Goal: Task Accomplishment & Management: Complete application form

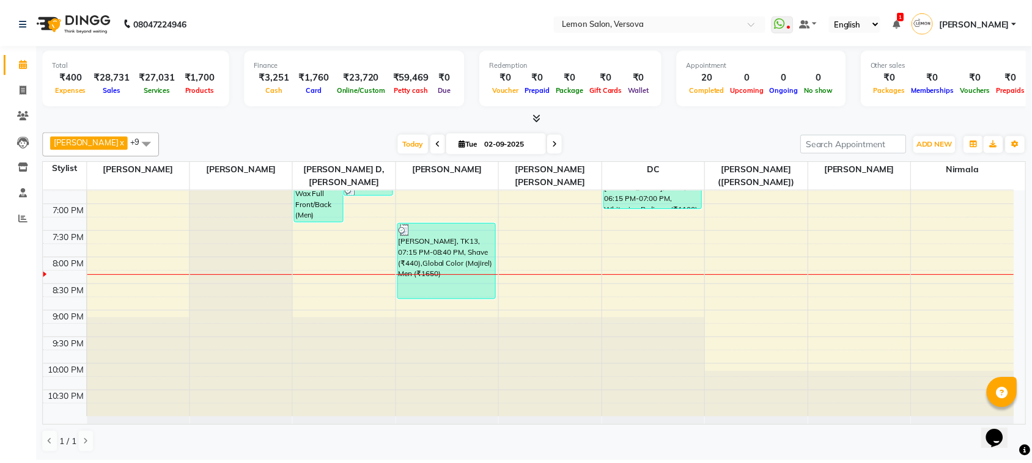
scroll to position [524, 0]
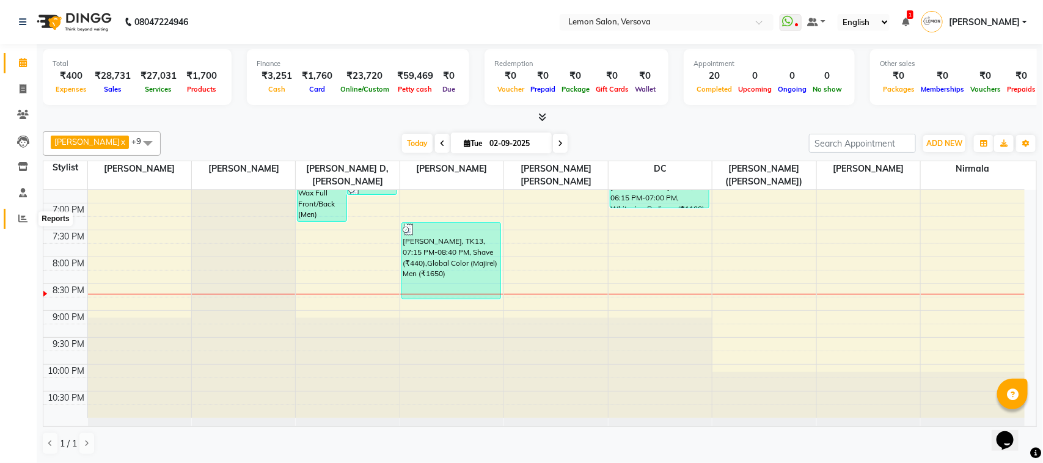
click at [23, 213] on span at bounding box center [22, 219] width 21 height 14
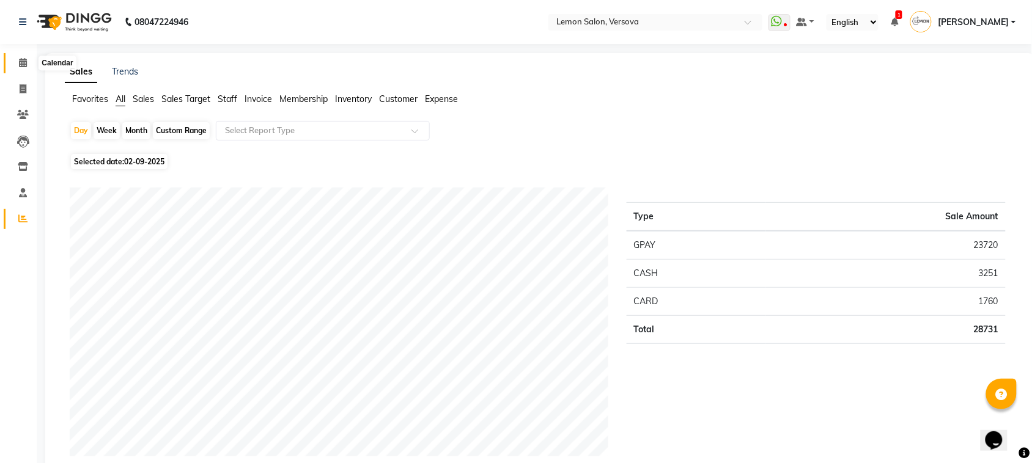
click at [19, 62] on icon at bounding box center [23, 62] width 8 height 9
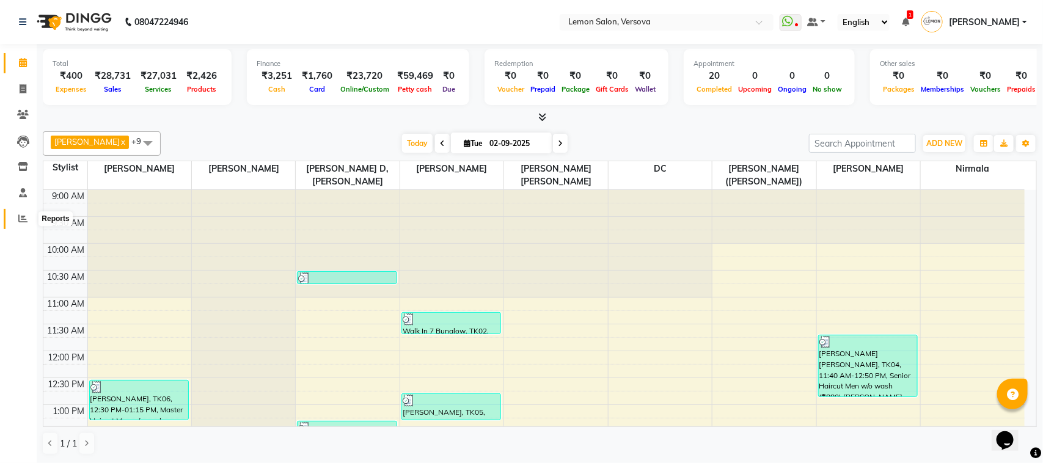
click at [14, 220] on span at bounding box center [22, 219] width 21 height 14
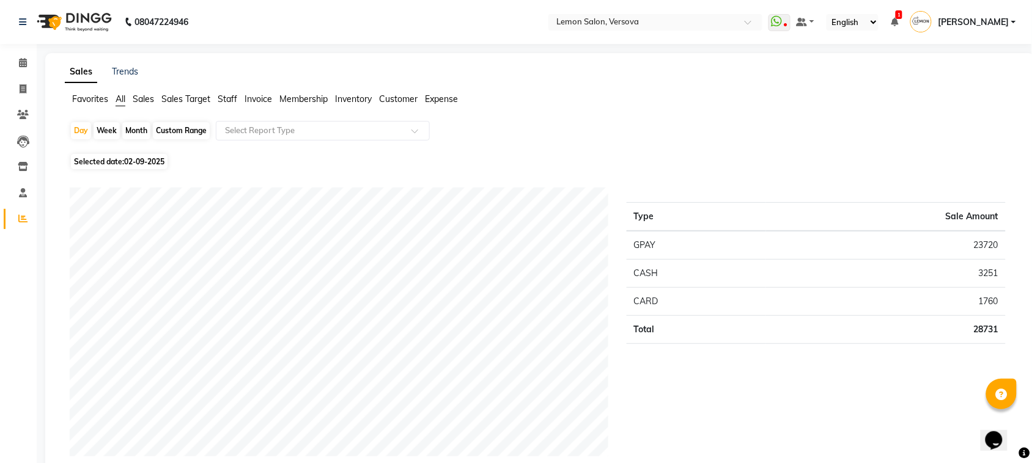
click at [185, 127] on div "Custom Range" at bounding box center [181, 130] width 57 height 17
select select "9"
select select "2025"
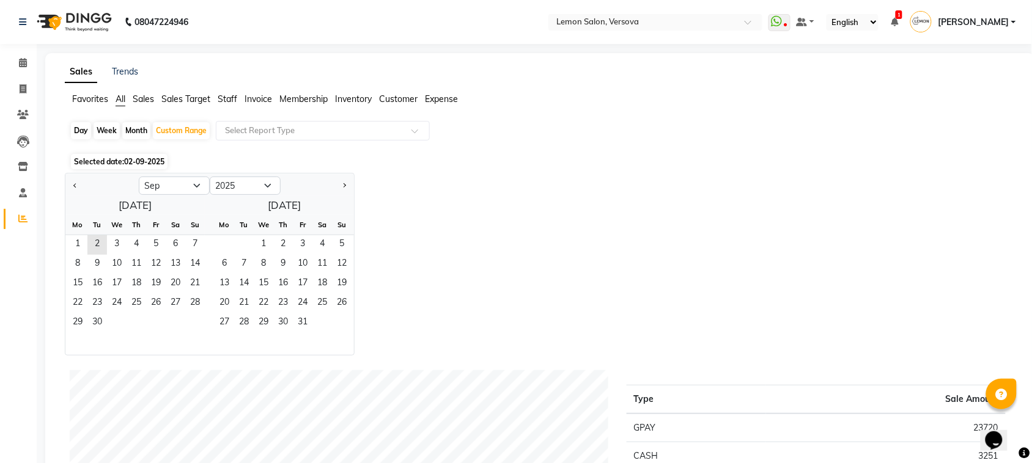
click at [20, 59] on icon at bounding box center [23, 62] width 8 height 9
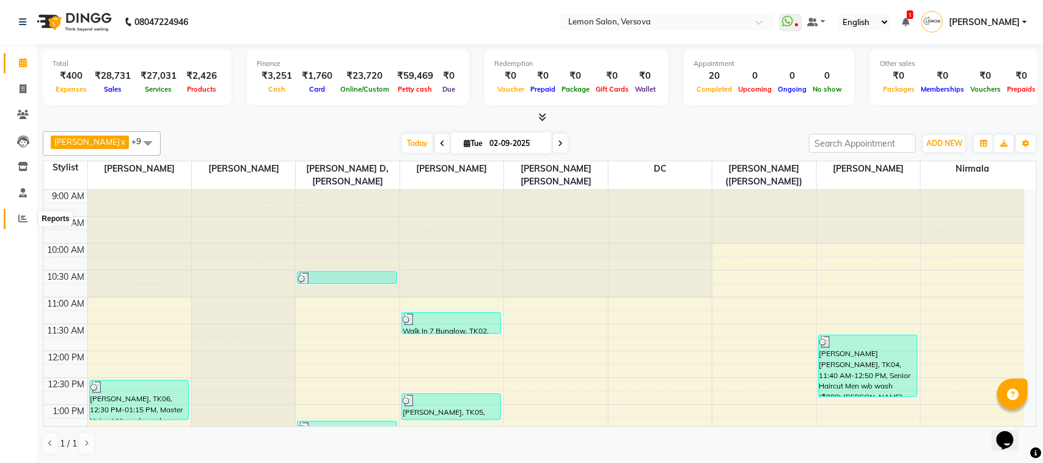
click at [18, 215] on icon at bounding box center [22, 218] width 9 height 9
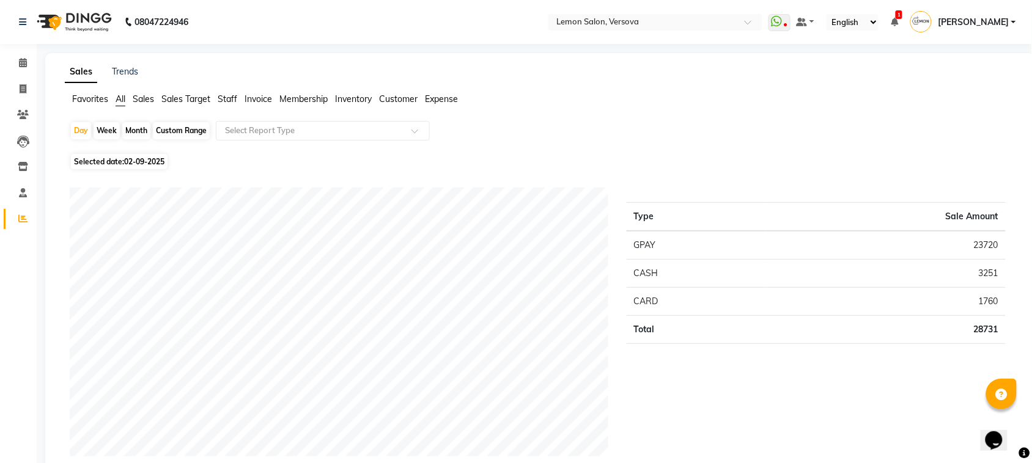
click at [433, 98] on span "Expense" at bounding box center [441, 99] width 33 height 11
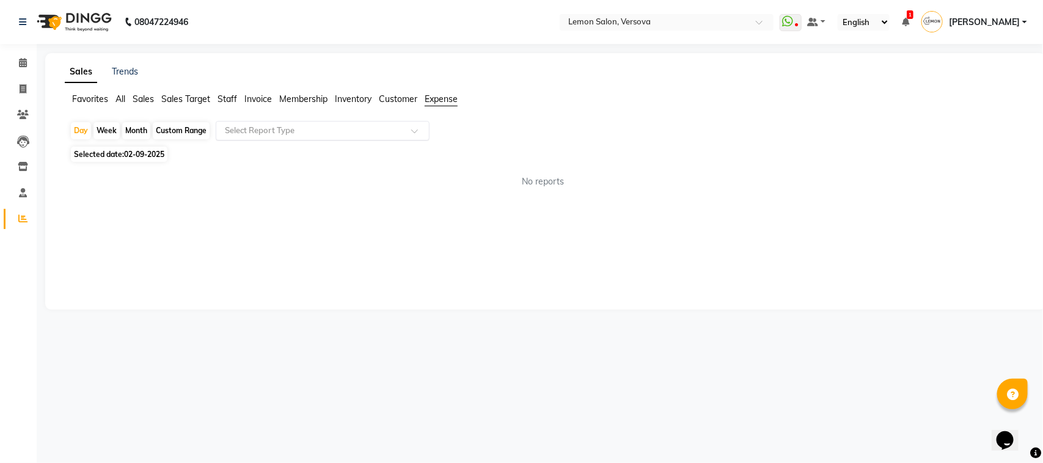
click at [383, 124] on div "Select Report Type" at bounding box center [323, 131] width 214 height 20
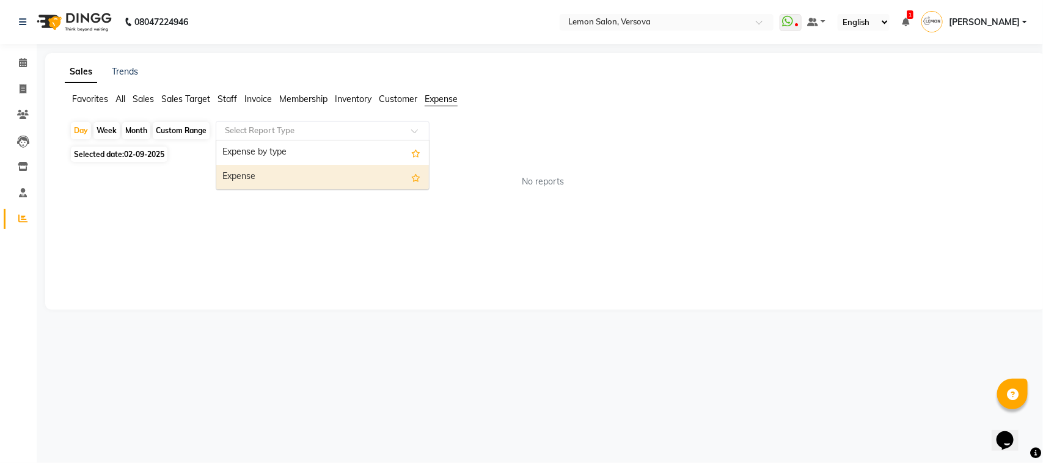
click at [367, 174] on div "Expense" at bounding box center [322, 177] width 213 height 24
select select "csv"
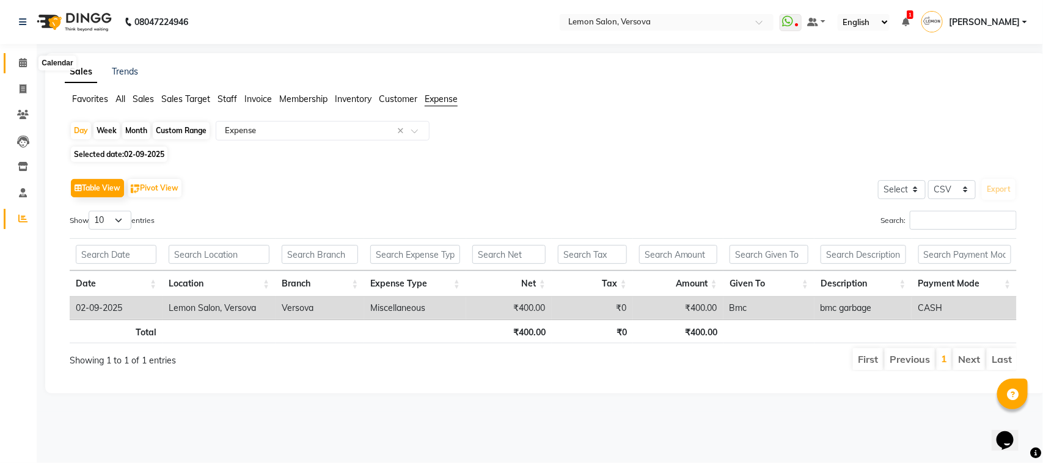
click at [13, 64] on span at bounding box center [22, 63] width 21 height 14
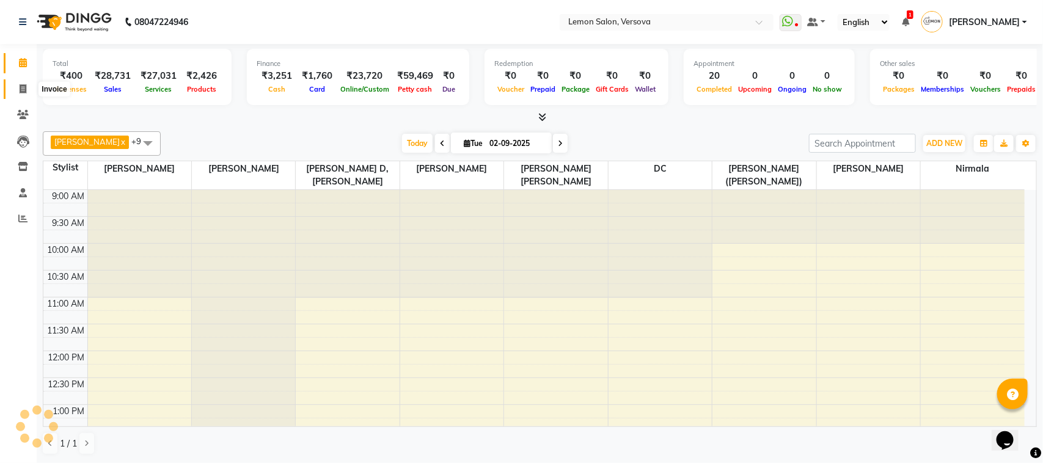
click at [20, 87] on icon at bounding box center [23, 88] width 7 height 9
select select "service"
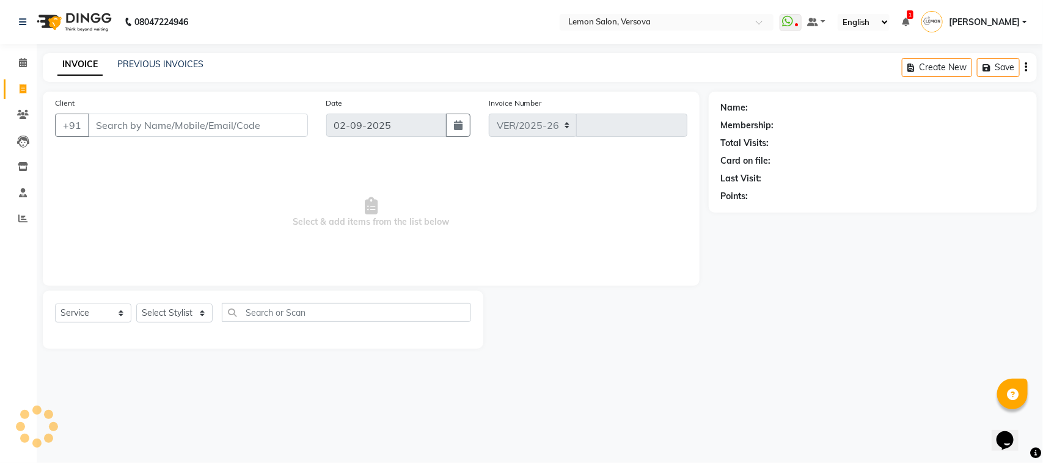
select select "564"
type input "2367"
click at [141, 64] on link "PREVIOUS INVOICES" at bounding box center [160, 64] width 86 height 11
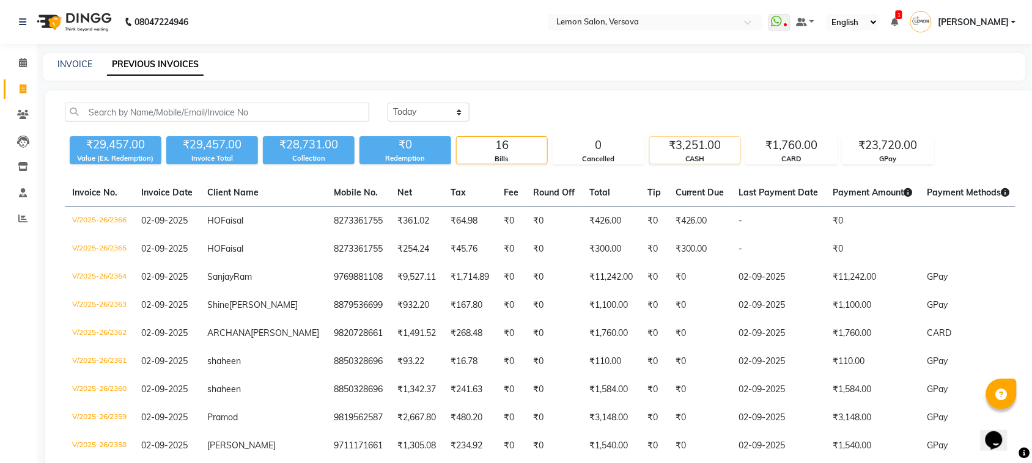
click at [716, 139] on div "₹3,251.00" at bounding box center [695, 145] width 90 height 17
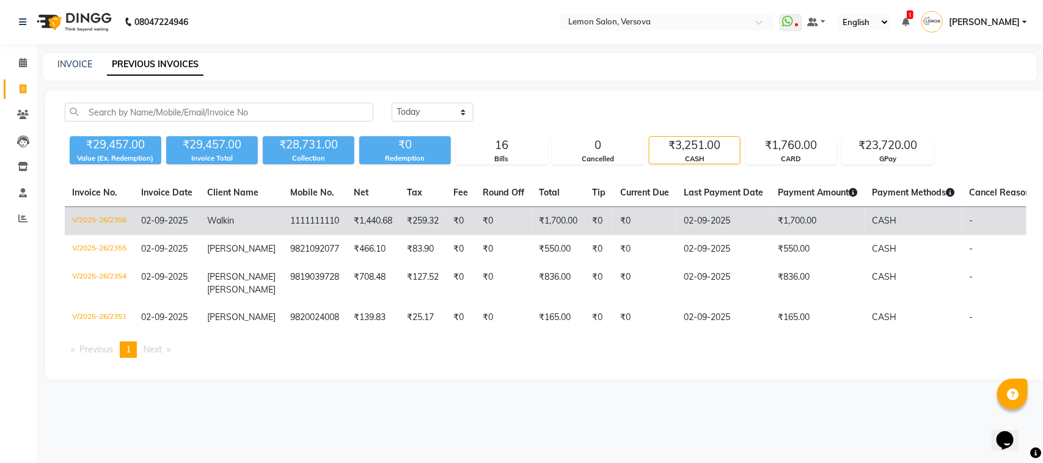
copy td "V/2025-26/2356"
drag, startPoint x: 64, startPoint y: 221, endPoint x: 134, endPoint y: 225, distance: 70.4
click at [134, 225] on td "V/2025-26/2356" at bounding box center [99, 221] width 69 height 29
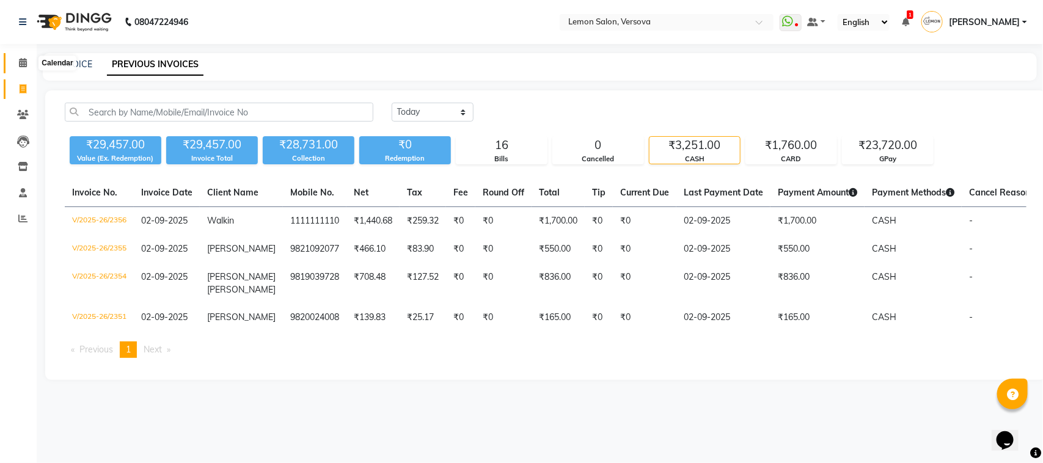
click at [13, 62] on span at bounding box center [22, 63] width 21 height 14
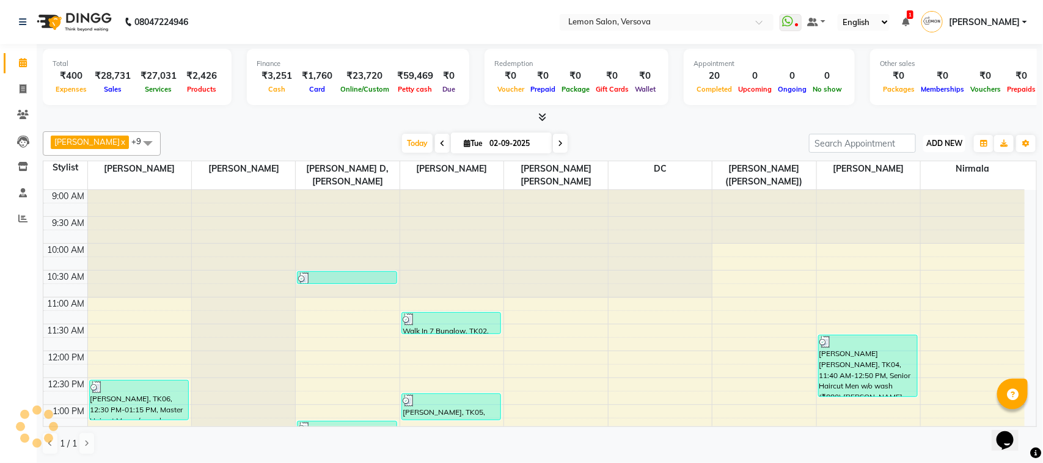
click at [952, 145] on span "ADD NEW" at bounding box center [944, 143] width 36 height 9
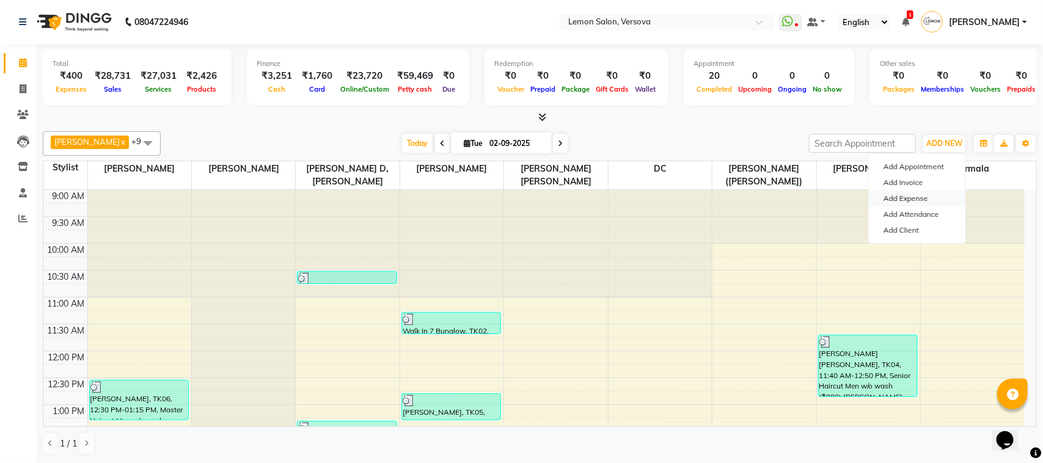
click at [908, 199] on link "Add Expense" at bounding box center [917, 199] width 97 height 16
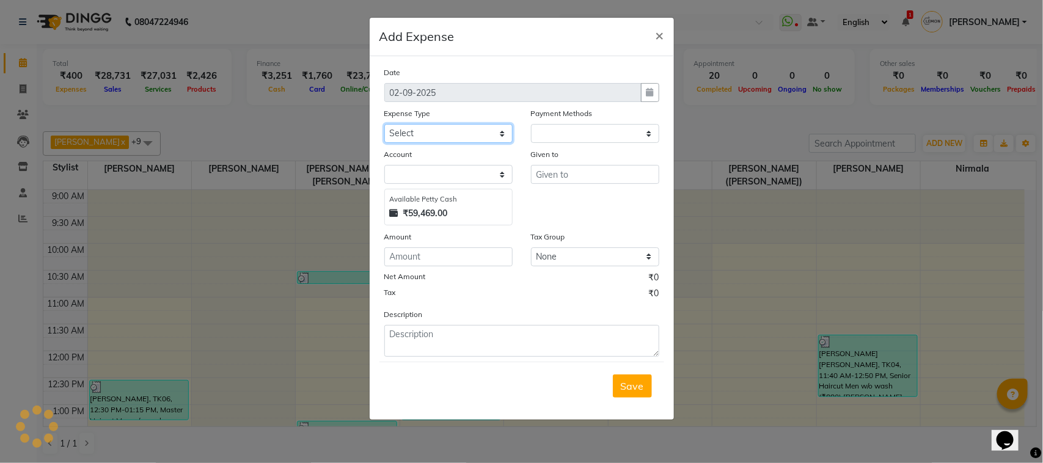
click at [471, 134] on select "Select Advance Cash transfer to hub Laundry Loan Membership Milk Miscellaneous …" at bounding box center [448, 133] width 128 height 19
select select "1"
select select "2317"
select select "2685"
click at [384, 124] on select "Select Advance Cash transfer to hub Laundry Loan Membership Milk Miscellaneous …" at bounding box center [448, 133] width 128 height 19
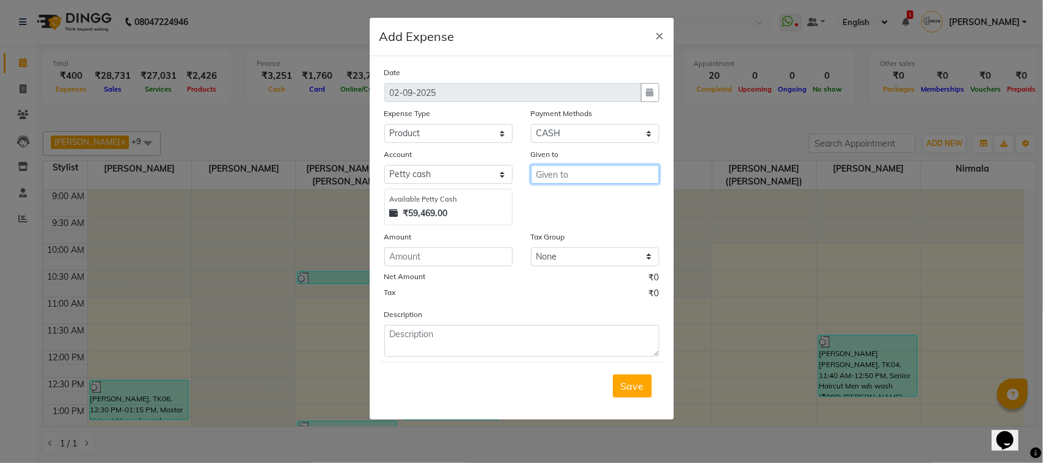
click at [578, 175] on input "text" at bounding box center [595, 174] width 128 height 19
click at [581, 205] on ngb-highlight "Riy az Zubair Khan" at bounding box center [599, 200] width 107 height 12
type input "[PERSON_NAME]"
click at [450, 255] on input "number" at bounding box center [448, 257] width 128 height 19
type input "72"
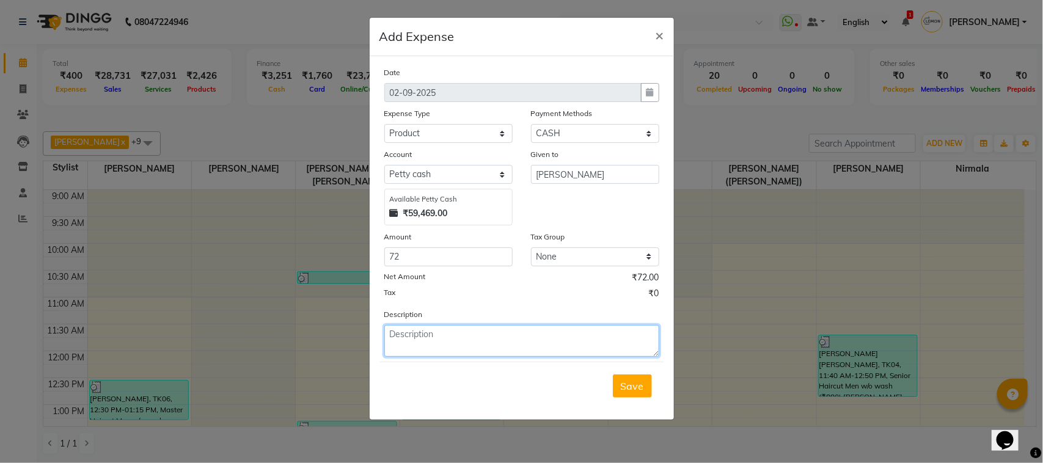
click at [468, 335] on textarea at bounding box center [521, 341] width 275 height 32
paste textarea "V/2025-26/2356"
type textarea "V/2025-26/2356"
click at [621, 384] on span "Save" at bounding box center [632, 386] width 23 height 12
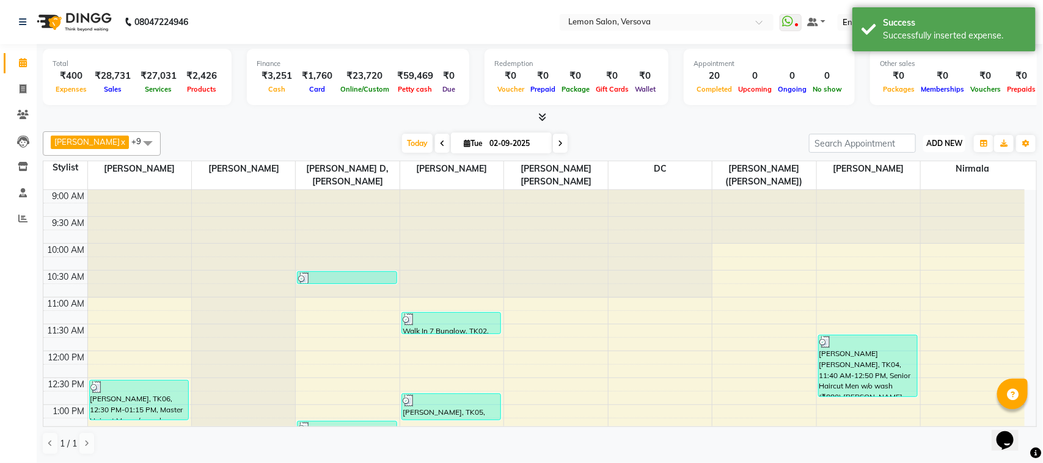
click at [952, 139] on span "ADD NEW" at bounding box center [944, 143] width 36 height 9
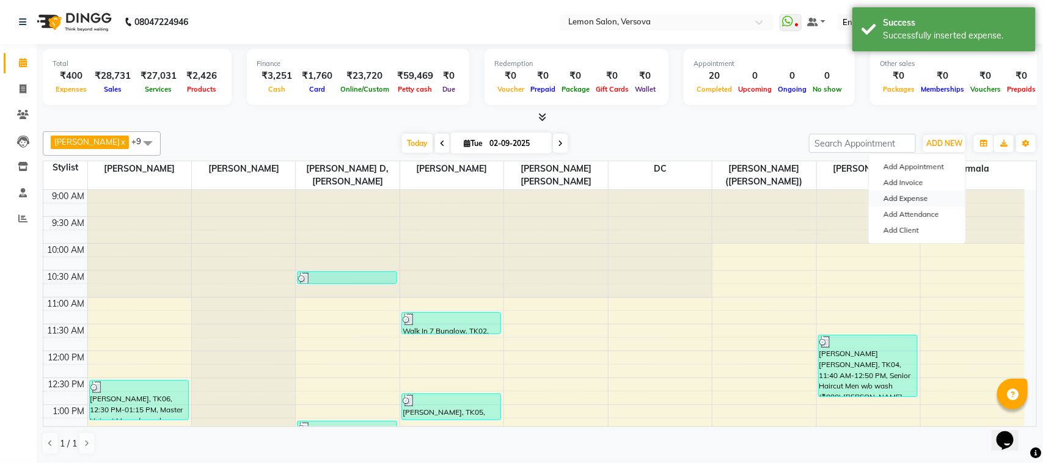
click at [893, 197] on link "Add Expense" at bounding box center [917, 199] width 97 height 16
select select "1"
select select "2317"
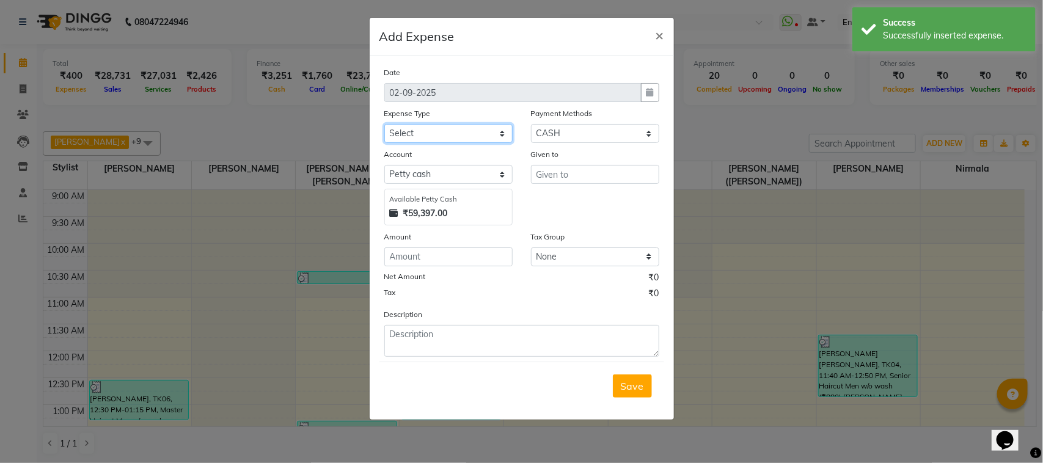
click at [454, 141] on select "Select Advance Cash transfer to hub Laundry Loan Membership Milk Miscellaneous …" at bounding box center [448, 133] width 128 height 19
select select "2686"
click at [384, 124] on select "Select Advance Cash transfer to hub Laundry Loan Membership Milk Miscellaneous …" at bounding box center [448, 133] width 128 height 19
click at [589, 178] on input "text" at bounding box center [595, 174] width 128 height 19
type input "hritik"
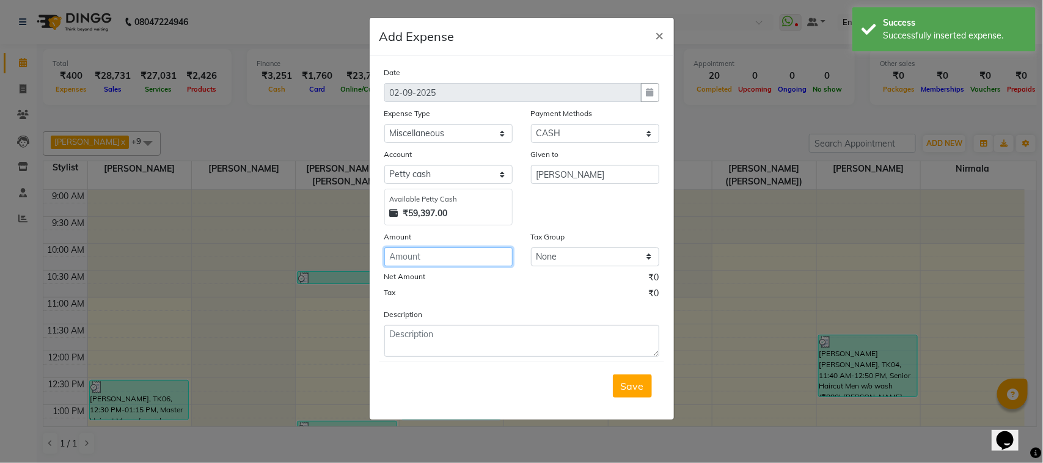
click at [406, 248] on input "number" at bounding box center [448, 257] width 128 height 19
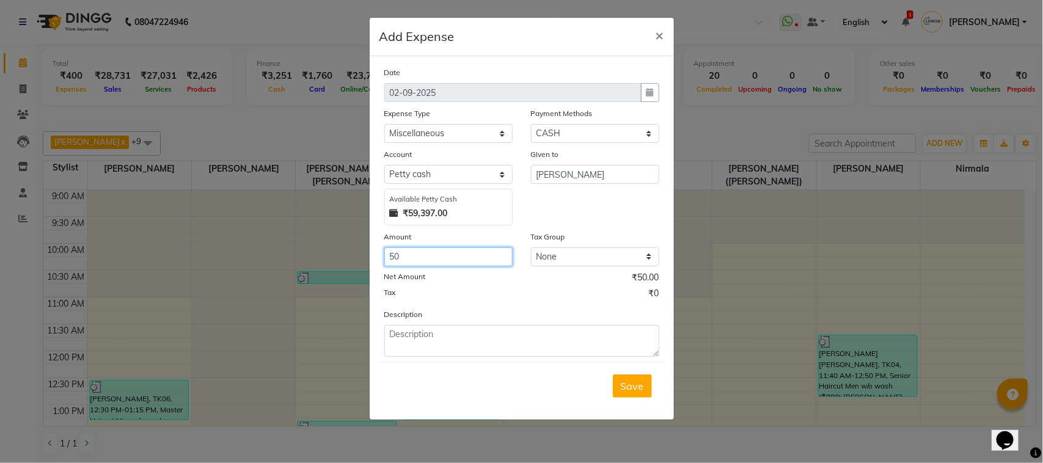
type input "50"
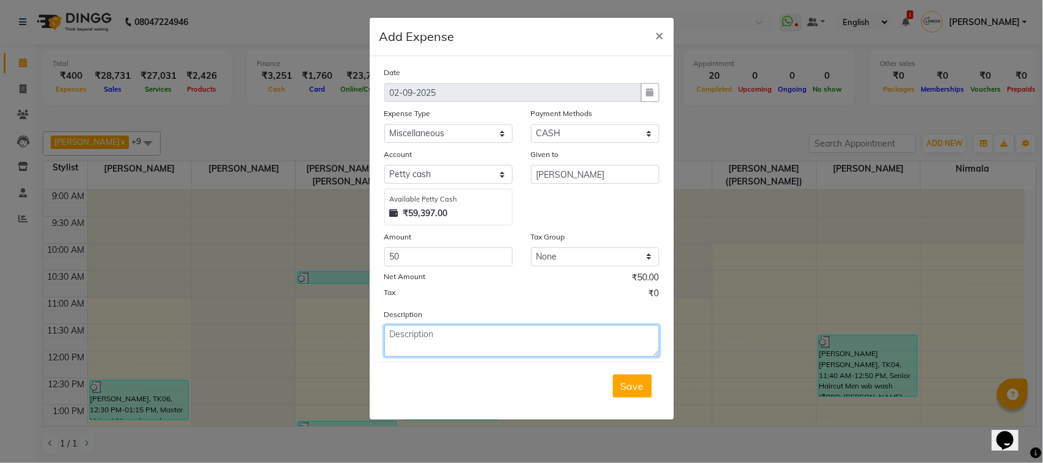
click at [468, 327] on textarea at bounding box center [521, 341] width 275 height 32
type textarea "auto fare"
click at [637, 384] on span "Save" at bounding box center [632, 386] width 23 height 12
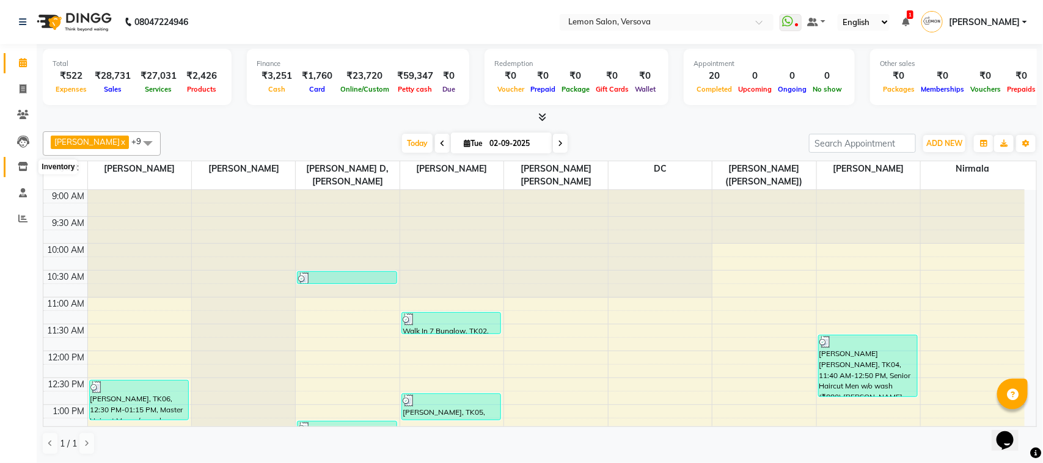
click at [24, 163] on icon at bounding box center [23, 166] width 10 height 9
select select
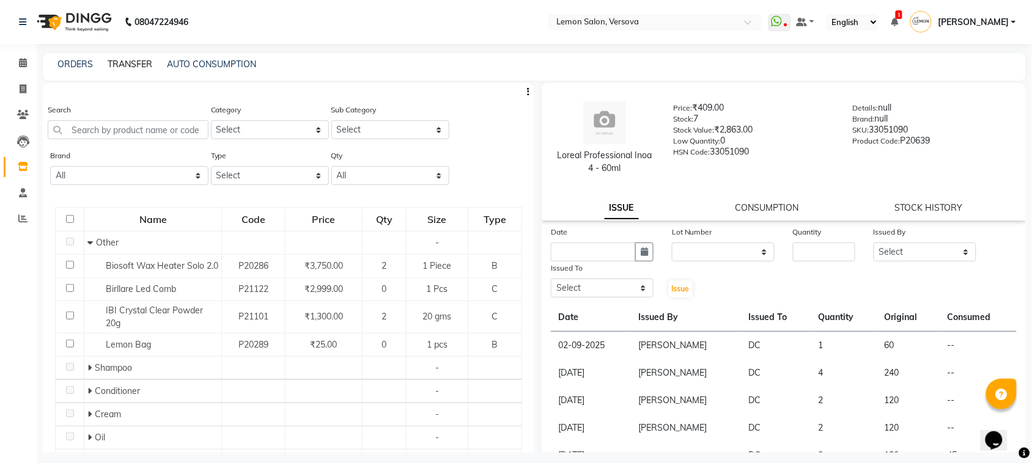
click at [139, 62] on link "TRANSFER" at bounding box center [130, 64] width 45 height 11
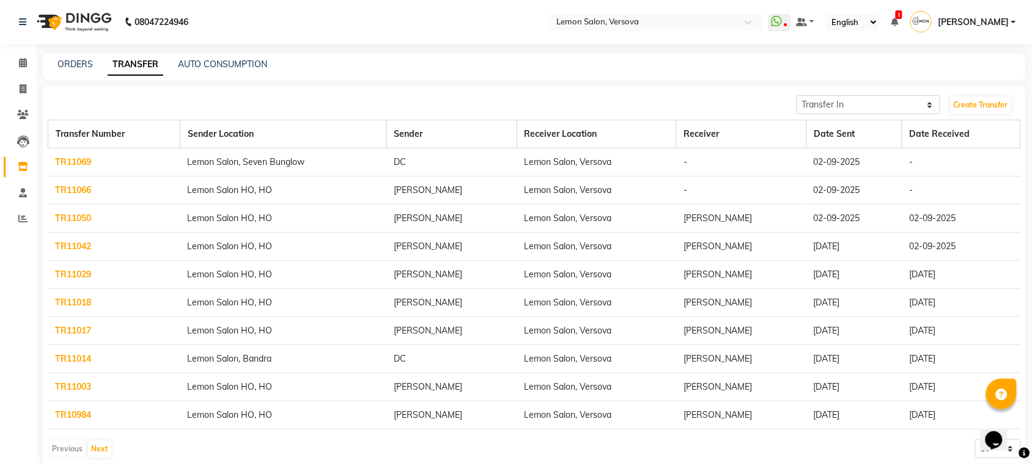
click at [68, 196] on link "TR11066" at bounding box center [74, 190] width 36 height 11
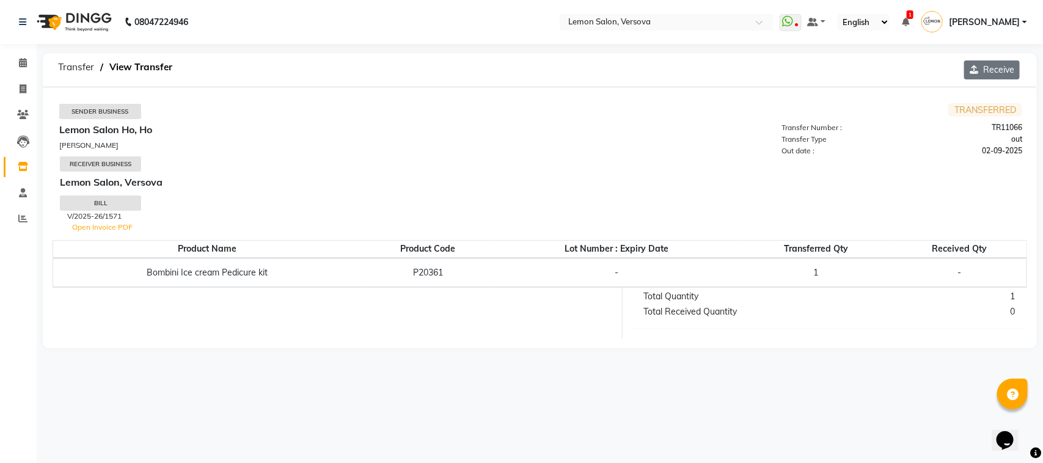
click at [972, 67] on icon "button" at bounding box center [976, 69] width 13 height 9
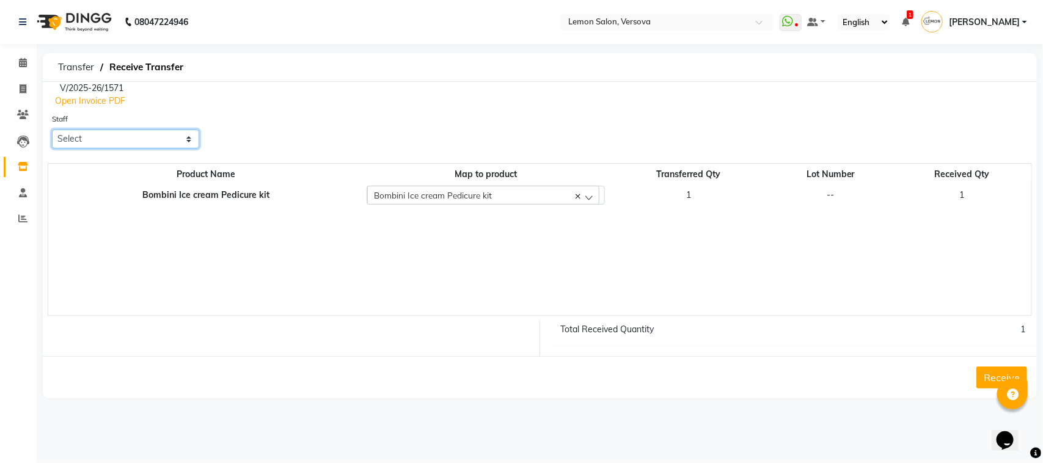
click at [176, 139] on select "Select [PERSON_NAME] [PERSON_NAME] DC [PERSON_NAME] [PERSON_NAME] [PERSON_NAME]…" at bounding box center [125, 139] width 147 height 19
select select "24464"
click at [52, 130] on select "Select [PERSON_NAME] [PERSON_NAME] DC [PERSON_NAME] [PERSON_NAME] [PERSON_NAME]…" at bounding box center [125, 139] width 147 height 19
click at [994, 376] on button "Receive" at bounding box center [1002, 378] width 51 height 22
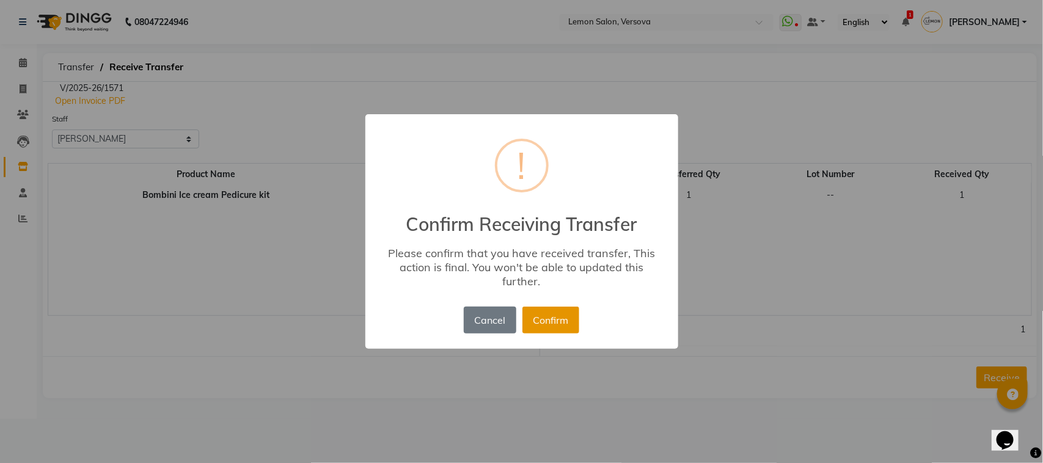
click at [559, 322] on button "Confirm" at bounding box center [551, 320] width 57 height 27
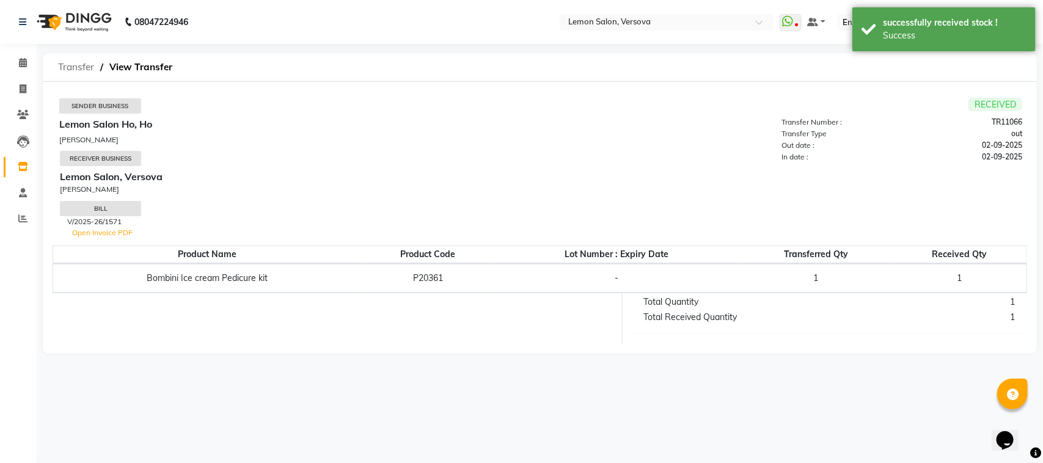
click at [71, 67] on span "Transfer" at bounding box center [76, 67] width 48 height 22
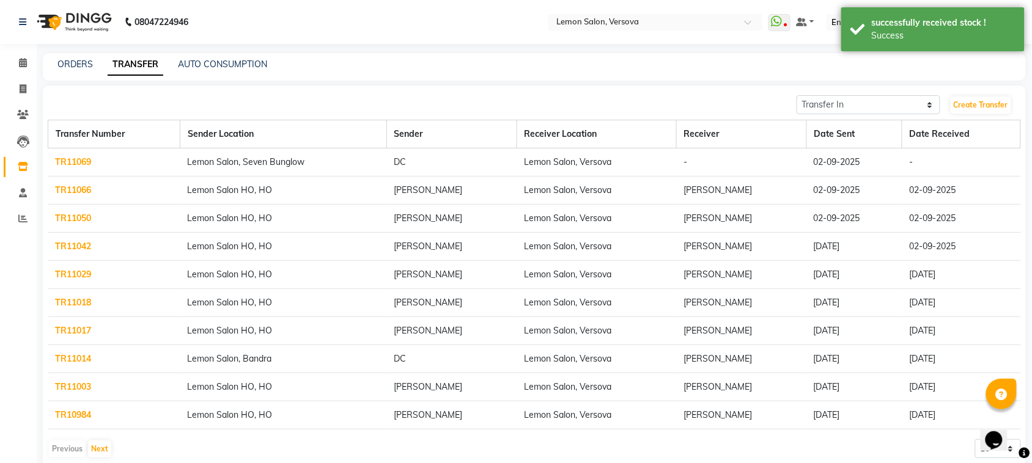
click at [75, 163] on link "TR11069" at bounding box center [74, 161] width 36 height 11
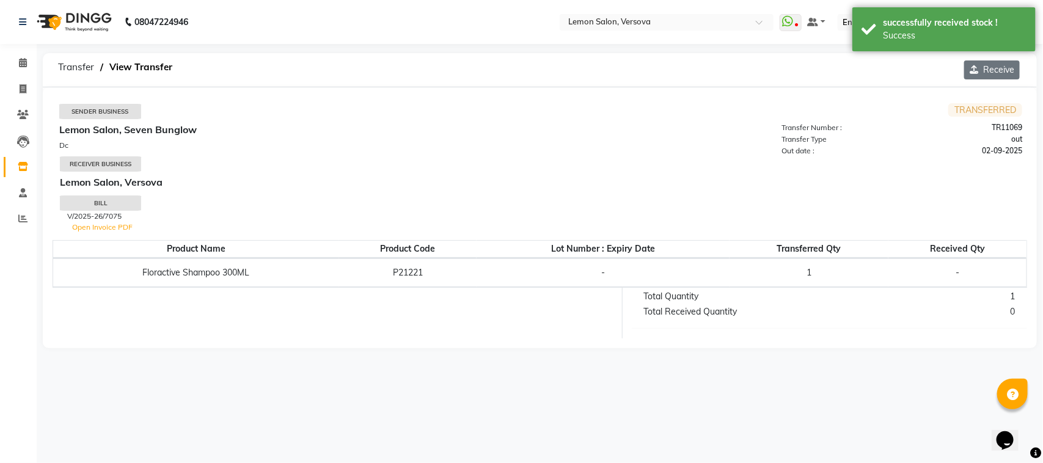
click at [1003, 71] on button "Receive" at bounding box center [992, 70] width 56 height 19
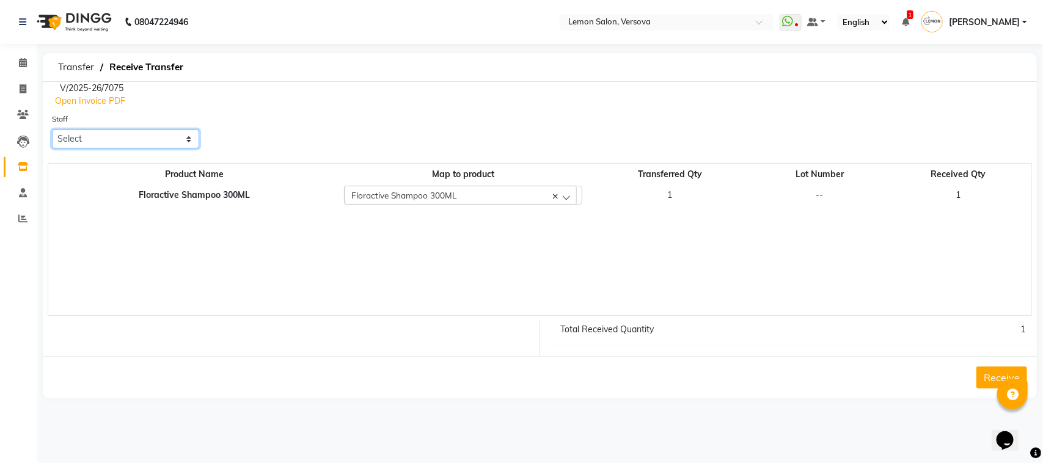
click at [113, 144] on select "Select [PERSON_NAME] [PERSON_NAME] DC [PERSON_NAME] [PERSON_NAME] [PERSON_NAME]…" at bounding box center [125, 139] width 147 height 19
select select "24464"
click at [52, 130] on select "Select [PERSON_NAME] [PERSON_NAME] DC [PERSON_NAME] [PERSON_NAME] [PERSON_NAME]…" at bounding box center [125, 139] width 147 height 19
click at [980, 374] on button "Receive" at bounding box center [1002, 378] width 51 height 22
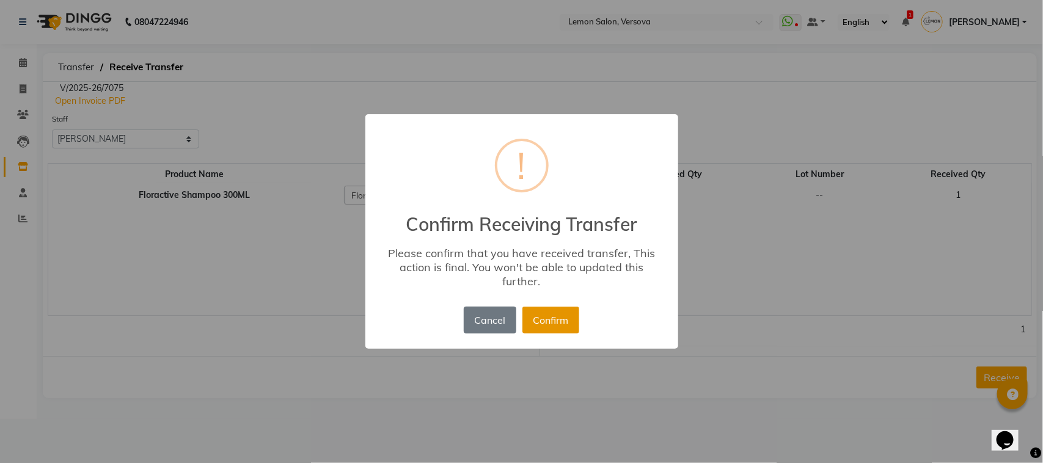
click at [567, 321] on button "Confirm" at bounding box center [551, 320] width 57 height 27
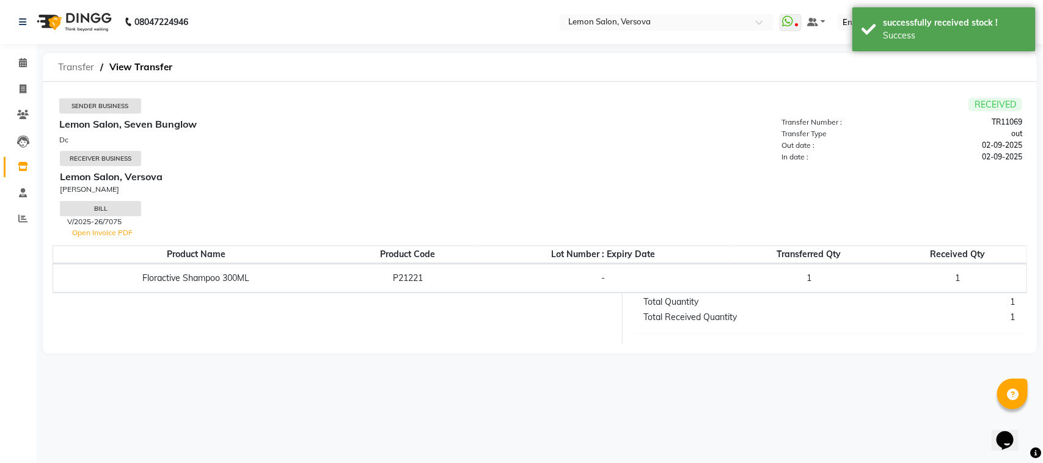
click at [71, 69] on span "Transfer" at bounding box center [76, 67] width 48 height 22
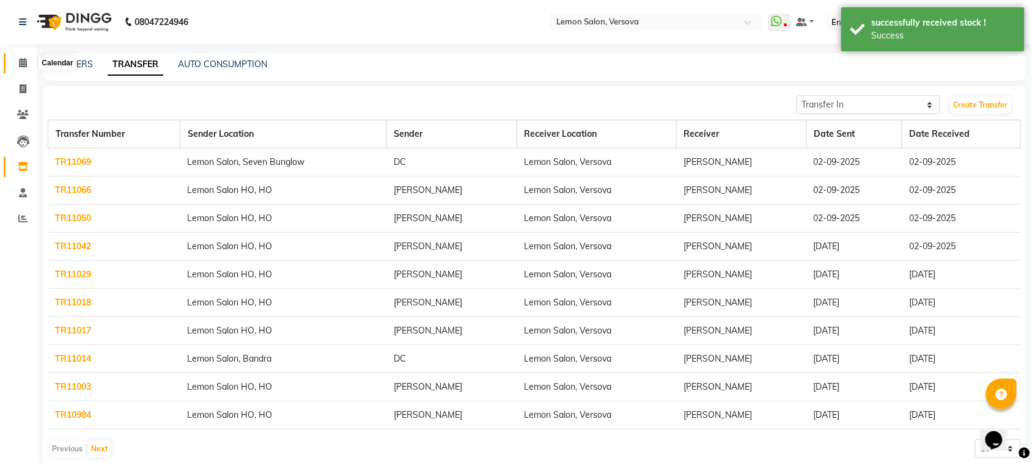
click at [20, 59] on icon at bounding box center [23, 62] width 8 height 9
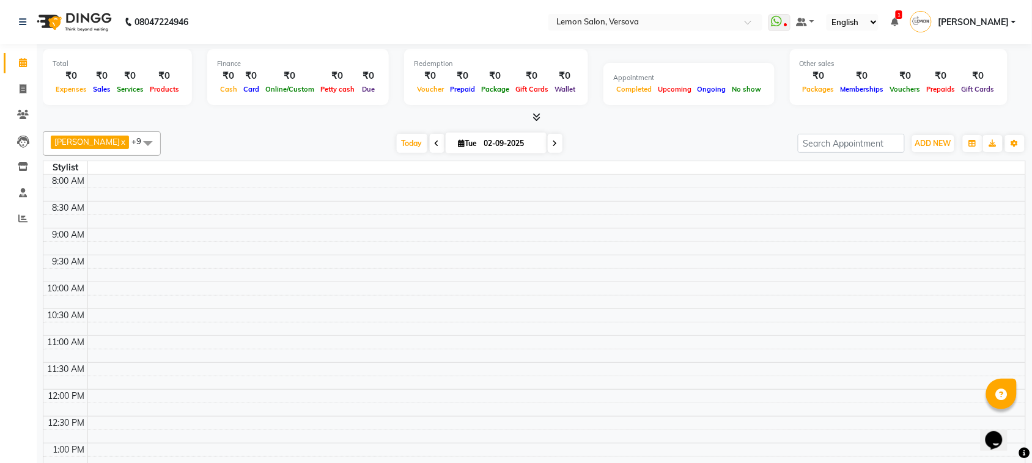
select select "en"
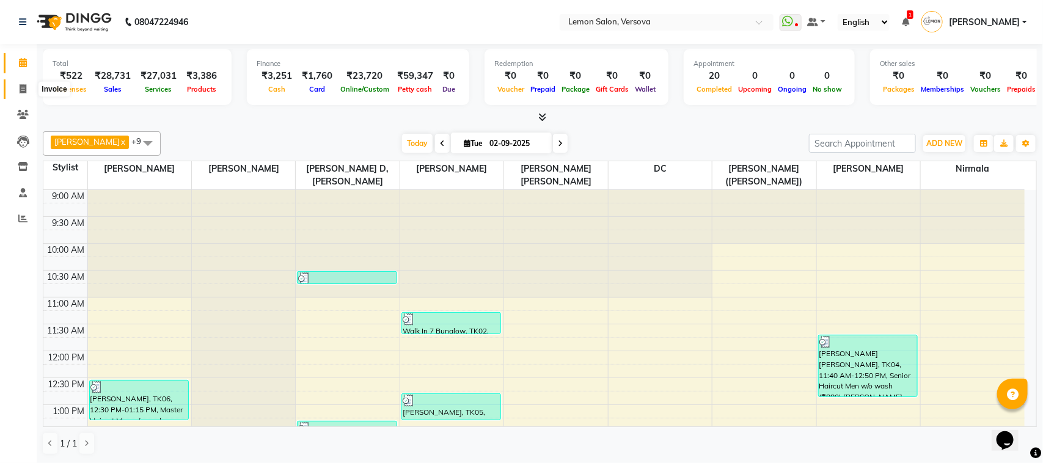
click at [15, 89] on span at bounding box center [22, 90] width 21 height 14
select select "service"
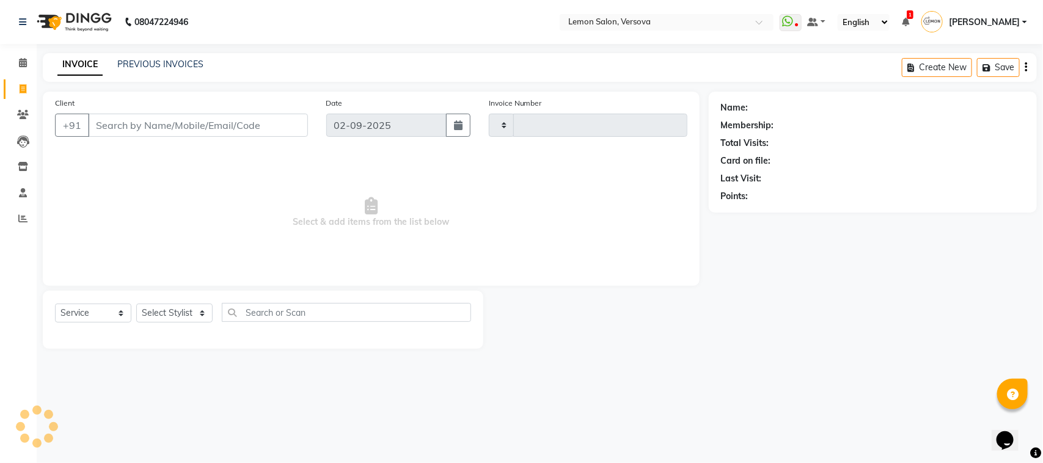
type input "2368"
select select "564"
click at [151, 59] on link "PREVIOUS INVOICES" at bounding box center [160, 64] width 86 height 11
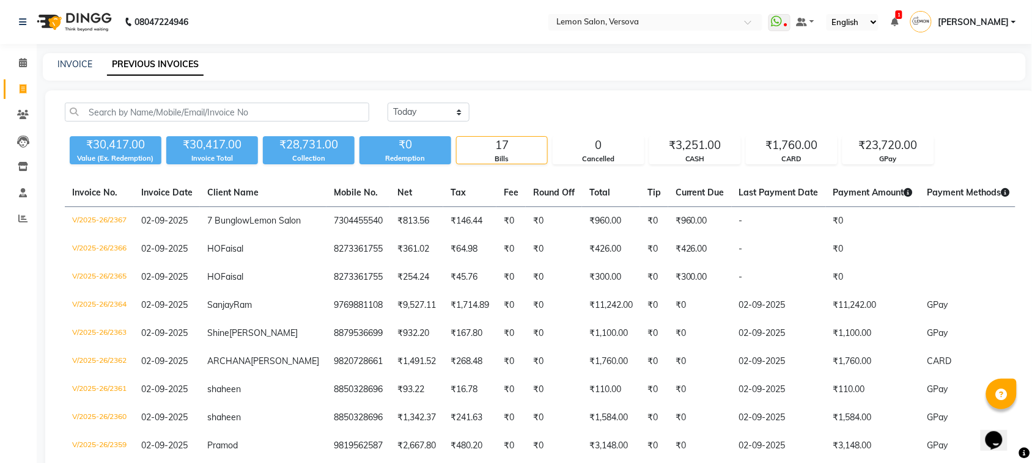
click at [26, 50] on li "Calendar" at bounding box center [18, 63] width 37 height 26
click at [19, 62] on icon at bounding box center [23, 62] width 8 height 9
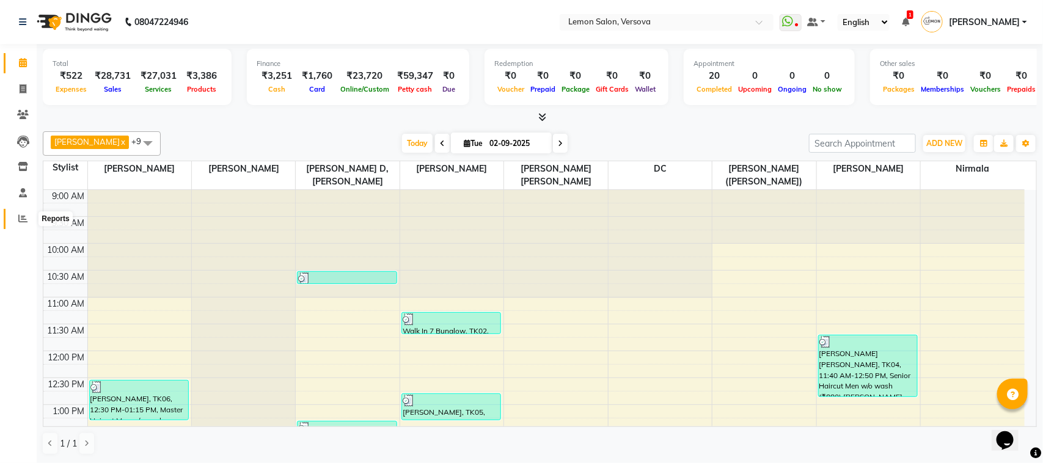
click at [24, 220] on icon at bounding box center [22, 218] width 9 height 9
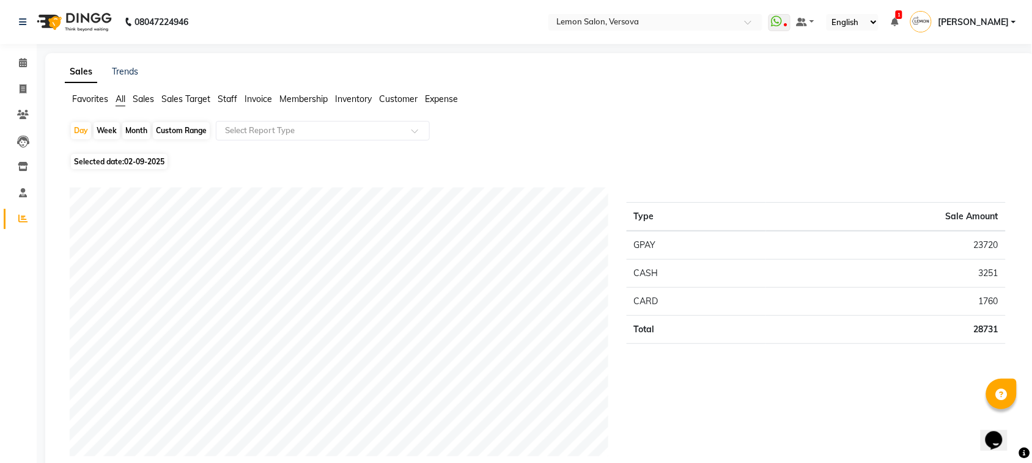
scroll to position [76, 0]
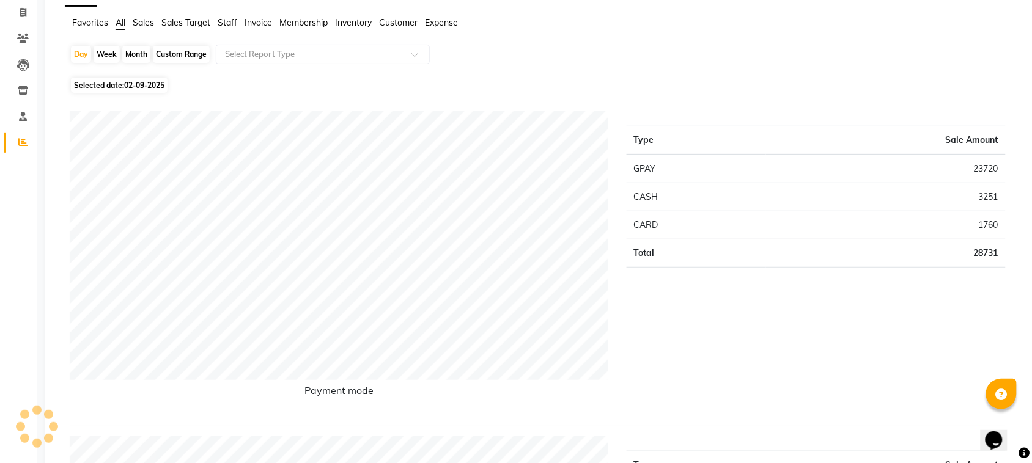
click at [448, 20] on span "Expense" at bounding box center [441, 22] width 33 height 11
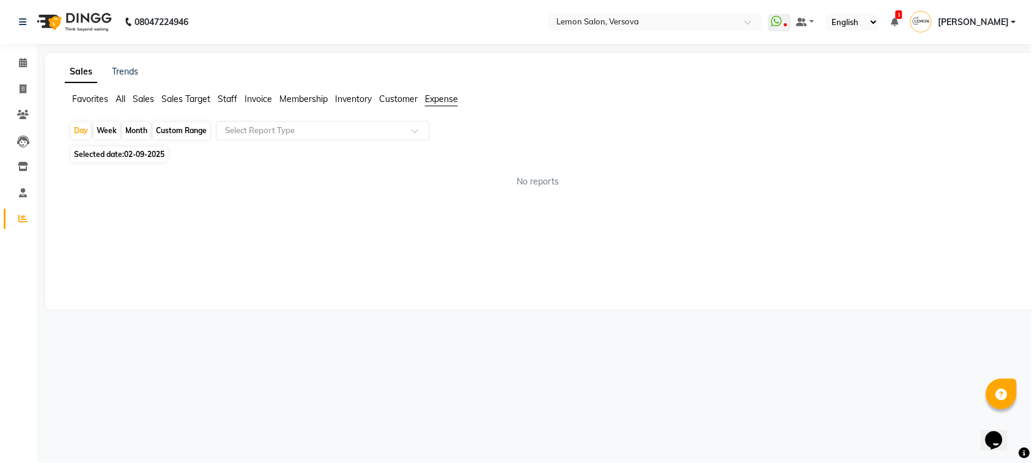
scroll to position [0, 0]
click at [337, 133] on input "text" at bounding box center [310, 131] width 176 height 12
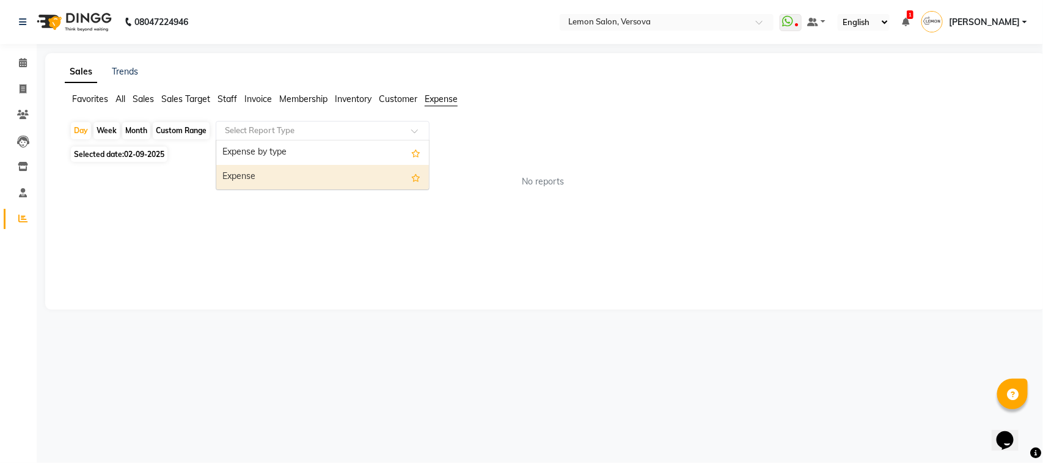
click at [337, 180] on div "Expense" at bounding box center [322, 177] width 213 height 24
select select "csv"
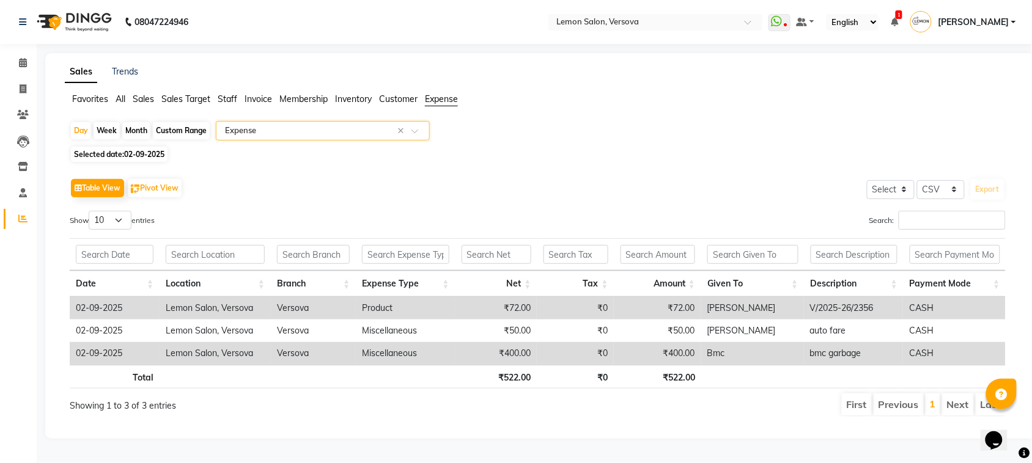
scroll to position [7, 0]
click at [19, 58] on icon at bounding box center [23, 62] width 8 height 9
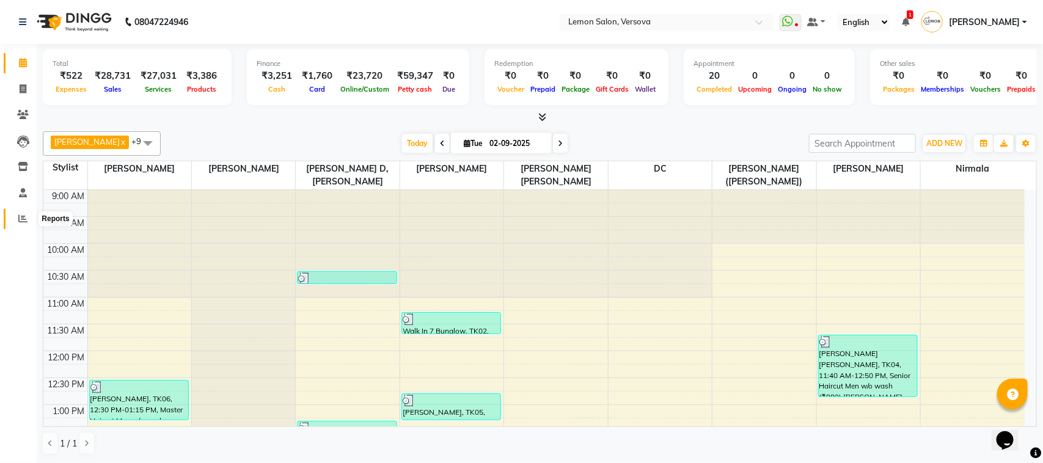
click at [19, 221] on icon at bounding box center [22, 218] width 9 height 9
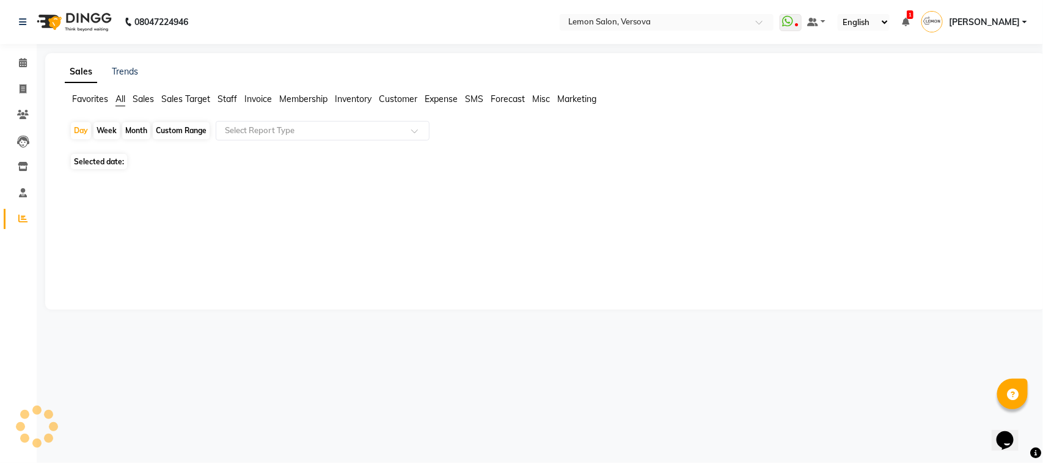
click at [190, 130] on div "Custom Range" at bounding box center [181, 130] width 57 height 17
select select "9"
select select "2025"
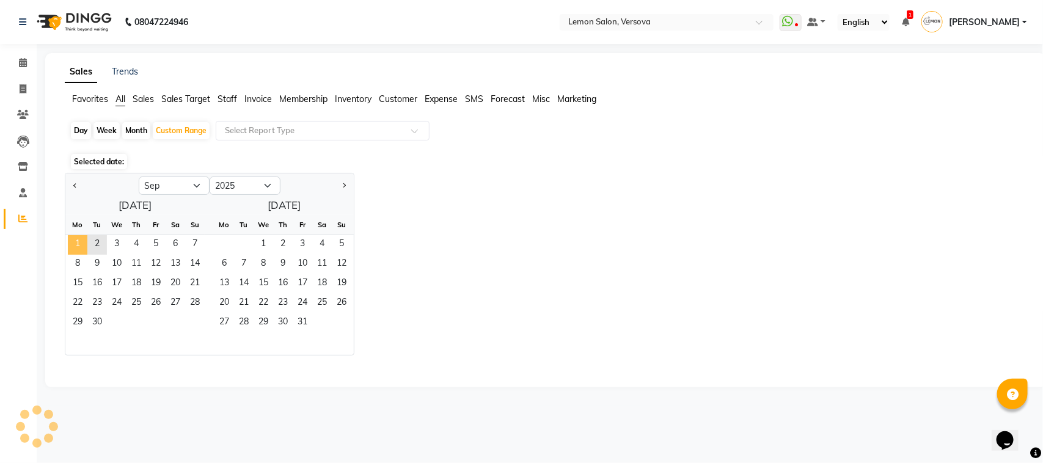
click at [78, 243] on span "1" at bounding box center [78, 245] width 20 height 20
click at [95, 248] on span "2" at bounding box center [97, 245] width 20 height 20
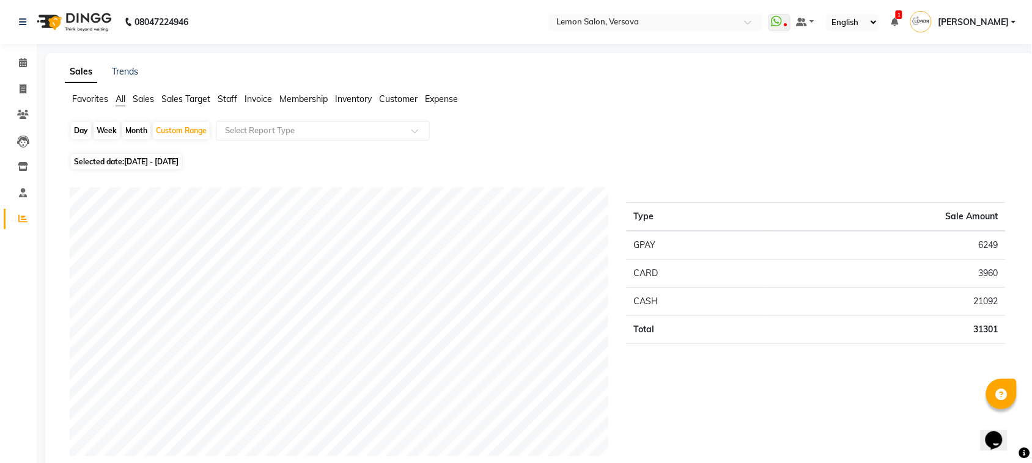
scroll to position [76, 0]
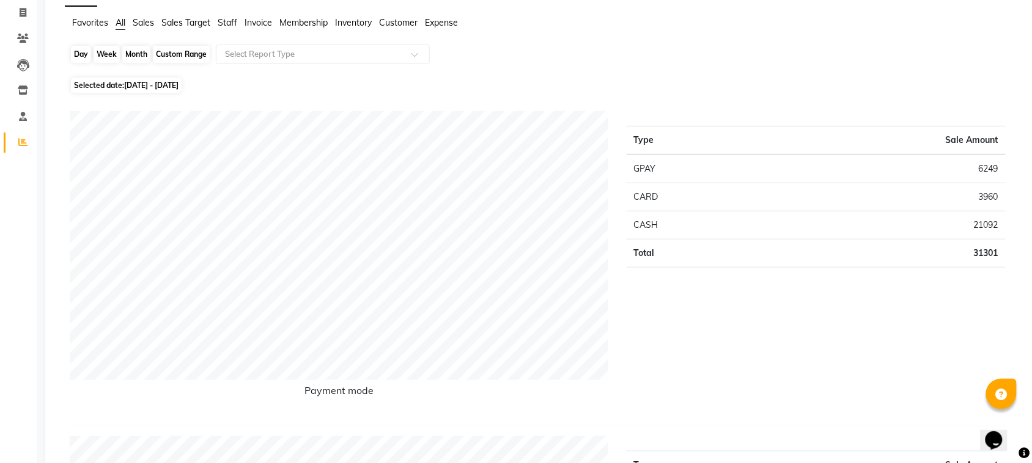
click at [167, 58] on div "Custom Range" at bounding box center [181, 54] width 57 height 17
select select "9"
select select "2025"
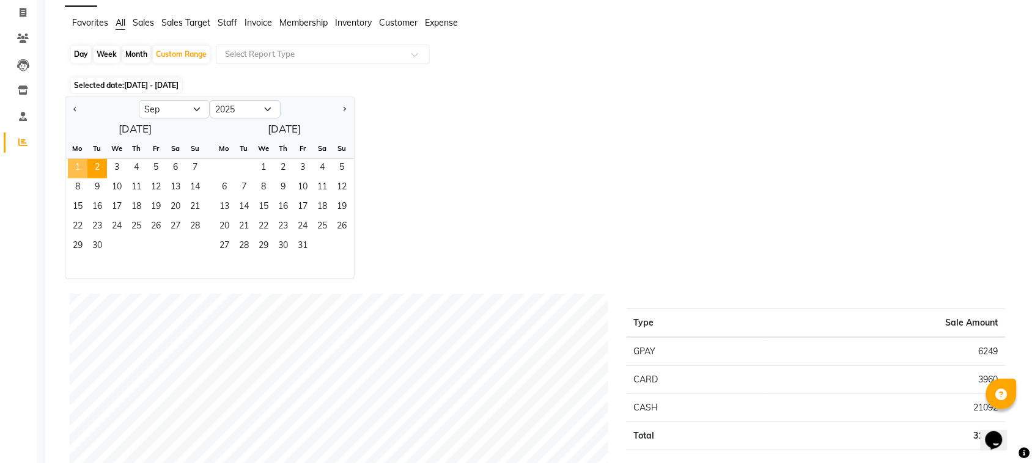
click at [68, 173] on span "1" at bounding box center [78, 169] width 20 height 20
click at [112, 169] on span "3" at bounding box center [117, 169] width 20 height 20
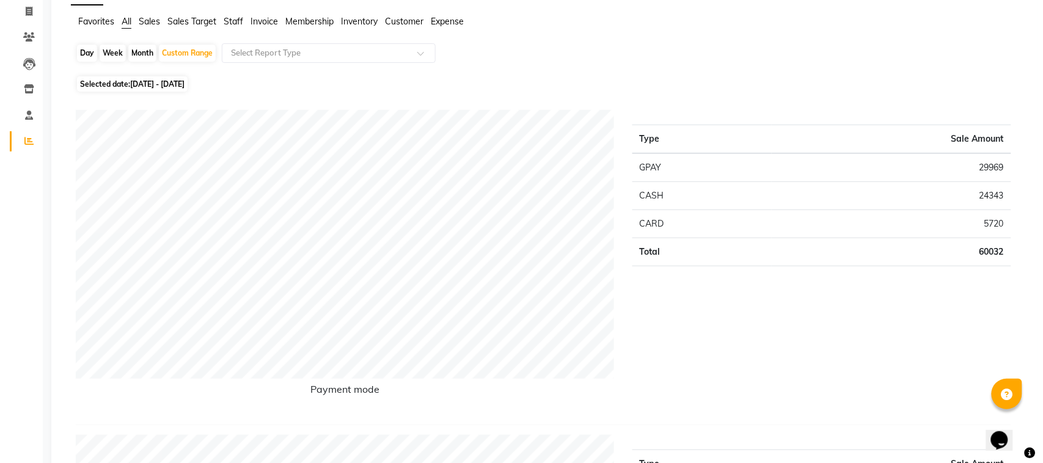
scroll to position [0, 0]
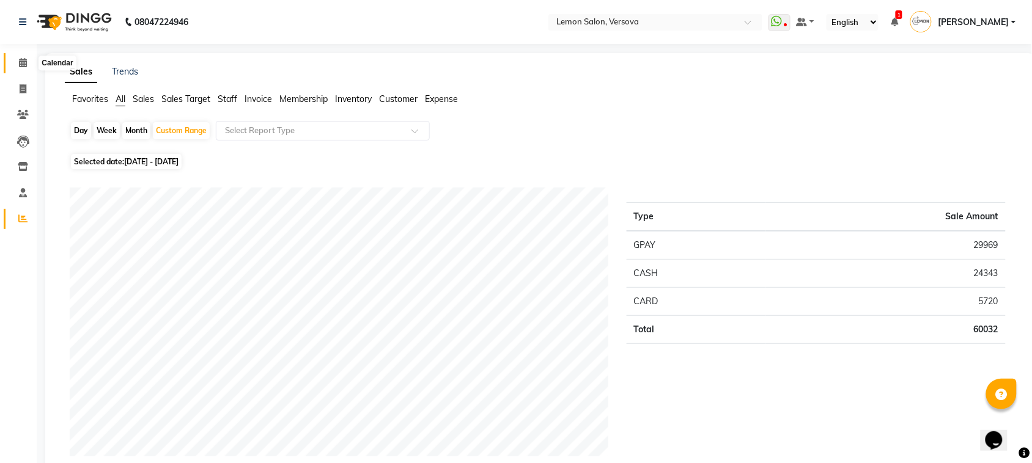
click at [20, 61] on icon at bounding box center [23, 62] width 8 height 9
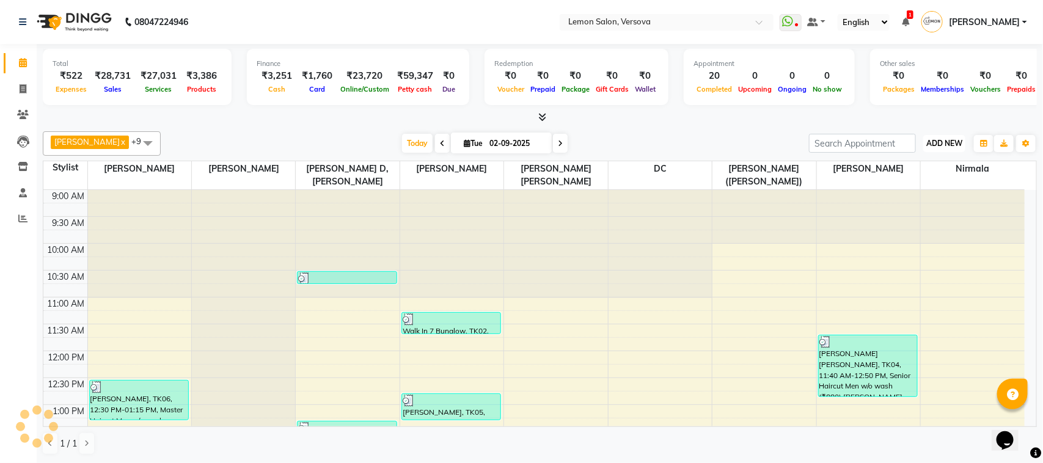
click at [948, 144] on span "ADD NEW" at bounding box center [944, 143] width 36 height 9
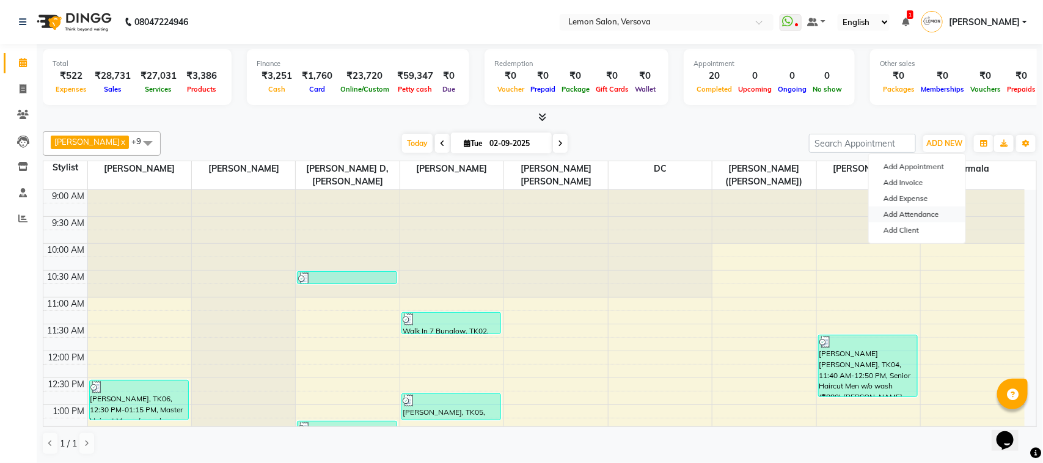
click at [909, 214] on link "Add Attendance" at bounding box center [917, 215] width 97 height 16
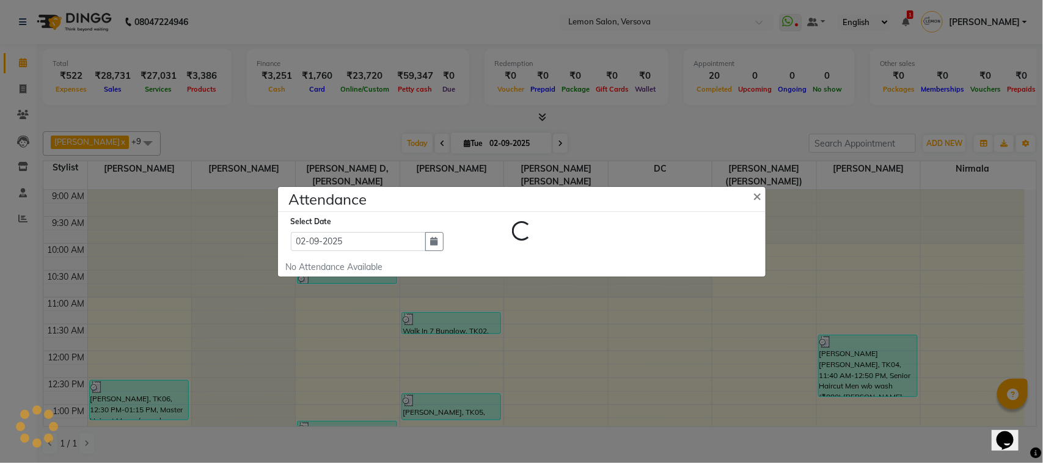
select select "W"
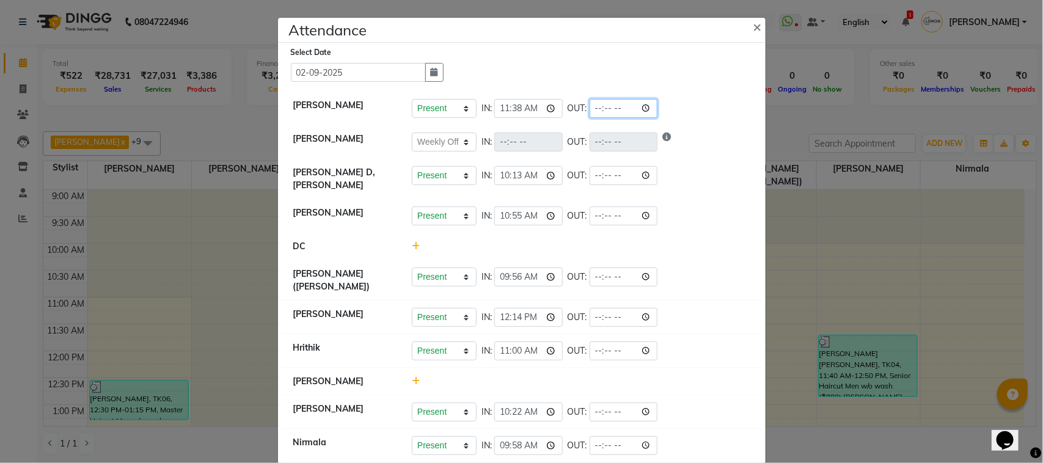
click at [645, 108] on input "time" at bounding box center [624, 108] width 68 height 19
type input "21:29"
click at [681, 104] on div "Present Absent Late Half Day Weekly Off IN: 11:38 OUT: 21:29" at bounding box center [581, 108] width 339 height 19
select select "W"
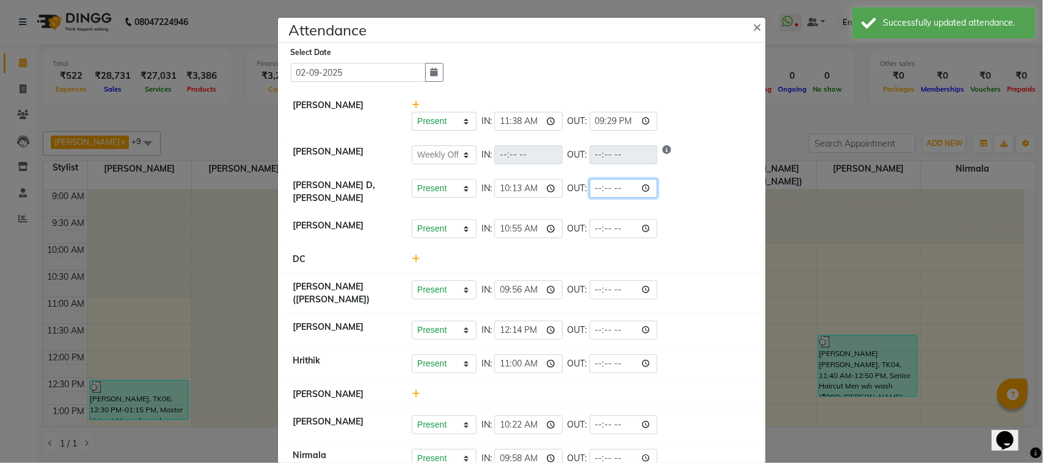
click at [646, 188] on input "time" at bounding box center [624, 188] width 68 height 19
type input "21:30"
select select "W"
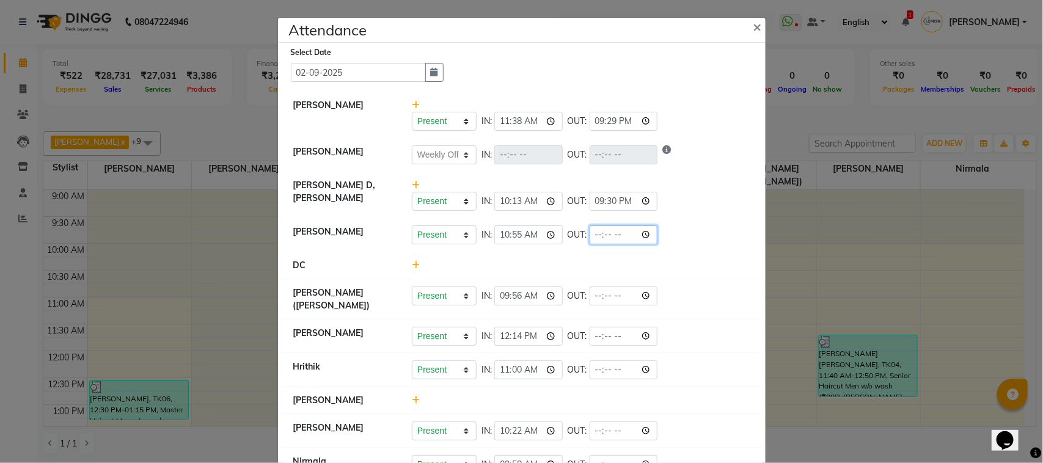
click at [644, 230] on input "time" at bounding box center [624, 235] width 68 height 19
type input "20:30"
click at [694, 223] on li "Ruman Hussain Present Absent Late Half Day Weekly Off IN: 10:55 OUT: 20:30" at bounding box center [522, 235] width 482 height 34
select select "W"
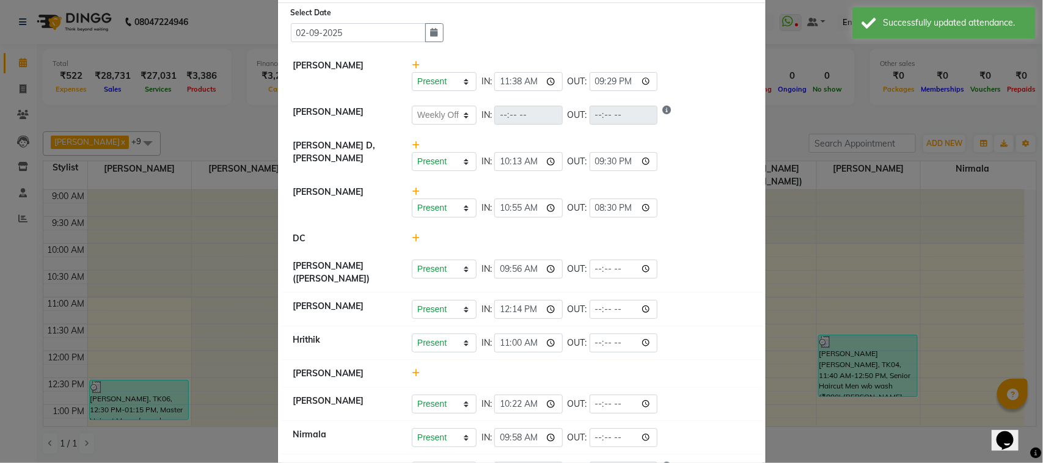
scroll to position [76, 0]
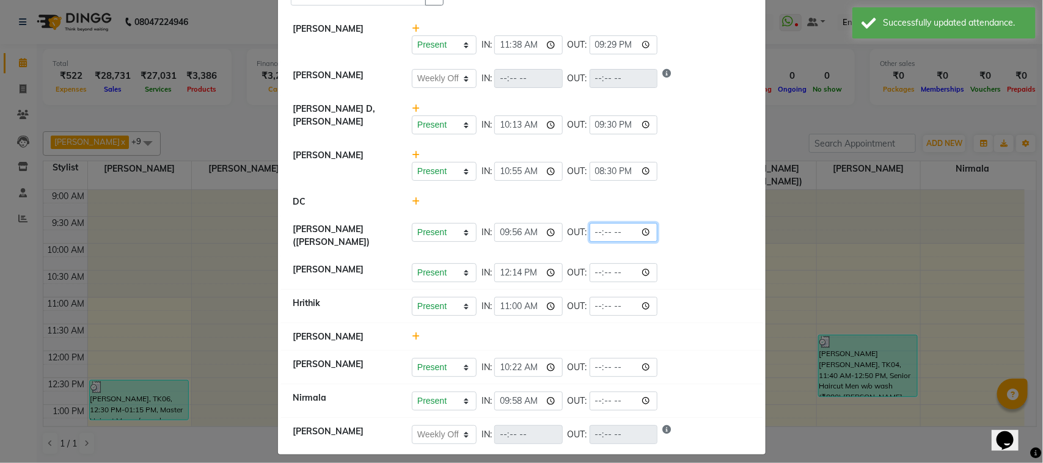
click at [647, 233] on input "time" at bounding box center [624, 232] width 68 height 19
type input "19:17"
click at [689, 212] on li "DC" at bounding box center [522, 202] width 482 height 28
select select "W"
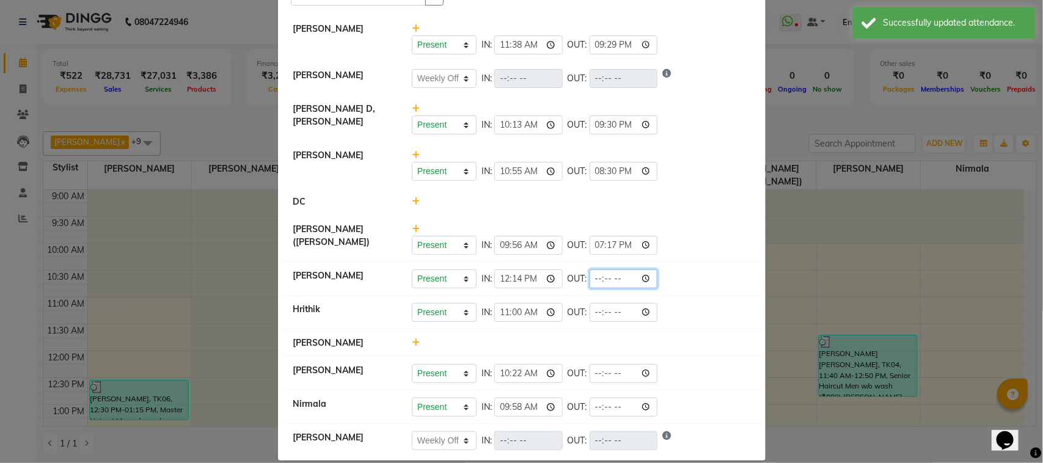
click at [650, 282] on input "time" at bounding box center [624, 279] width 68 height 19
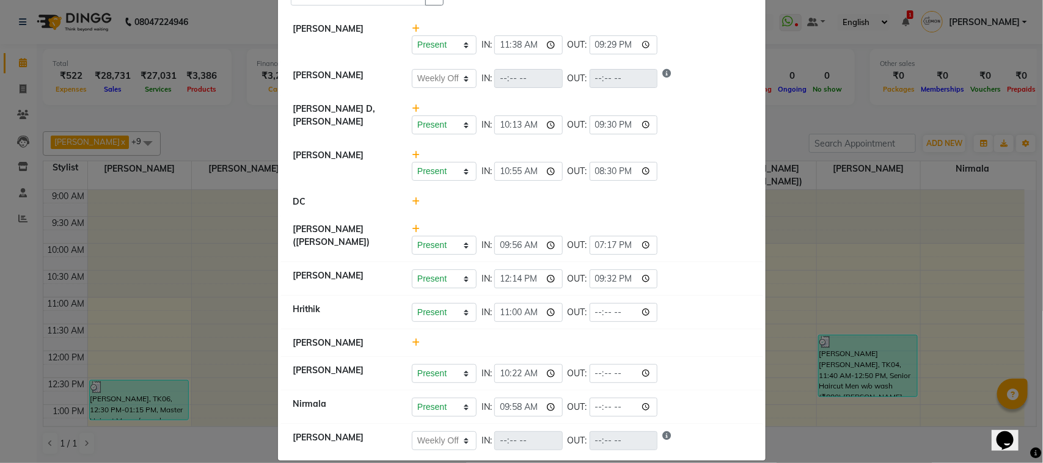
type input "21:32"
click at [695, 252] on div "Present Absent Late Half Day Weekly Off IN: 09:56 OUT: 19:17" at bounding box center [581, 245] width 339 height 19
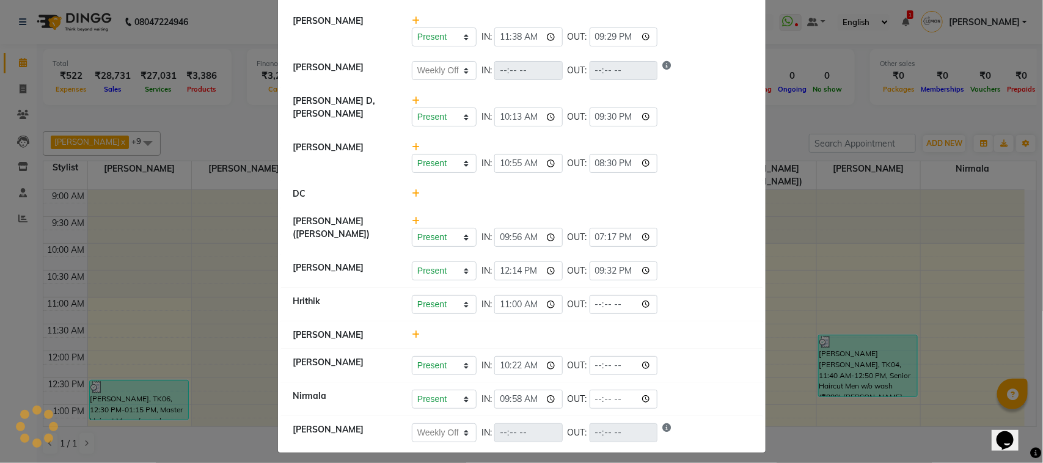
scroll to position [93, 0]
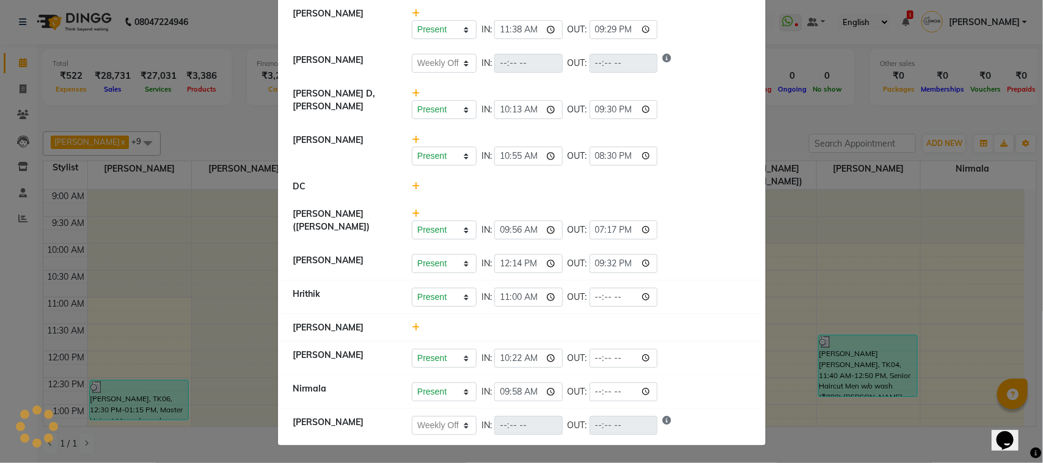
select select "W"
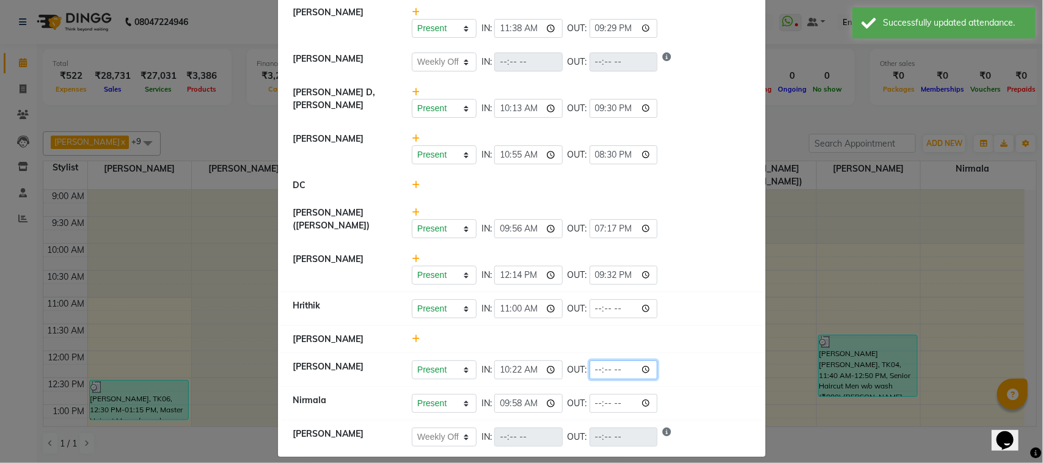
click at [646, 368] on input "time" at bounding box center [624, 370] width 68 height 19
click at [686, 172] on li "DC" at bounding box center [522, 186] width 482 height 28
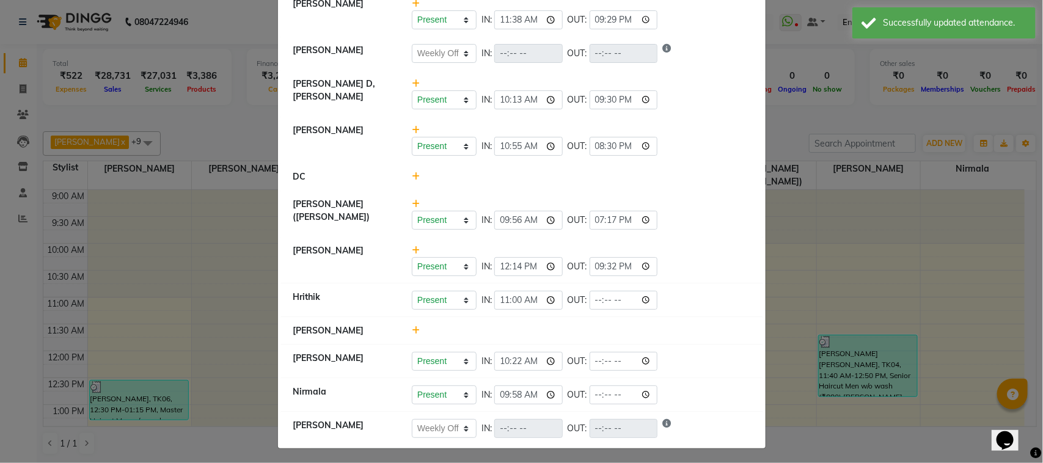
scroll to position [106, 0]
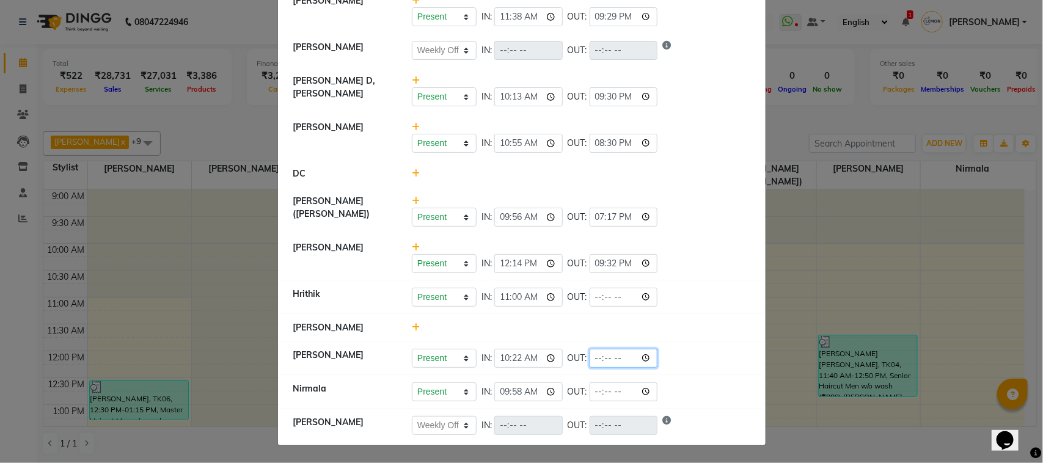
click at [648, 358] on input "time" at bounding box center [624, 358] width 68 height 19
click at [686, 150] on div "Present Absent Late Half Day Weekly Off IN: 10:55 OUT: 20:30" at bounding box center [581, 143] width 339 height 19
click at [645, 389] on input "time" at bounding box center [624, 392] width 68 height 19
type input "21:30"
select select "W"
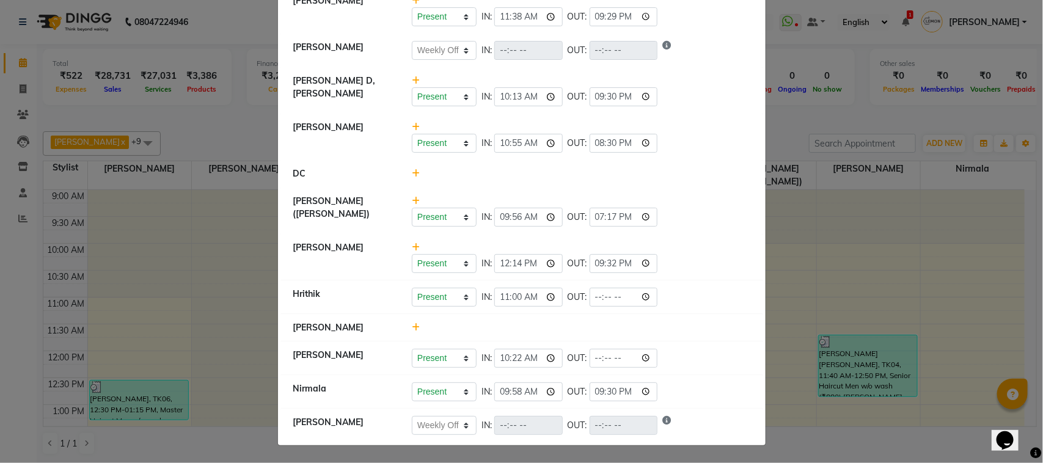
select select "W"
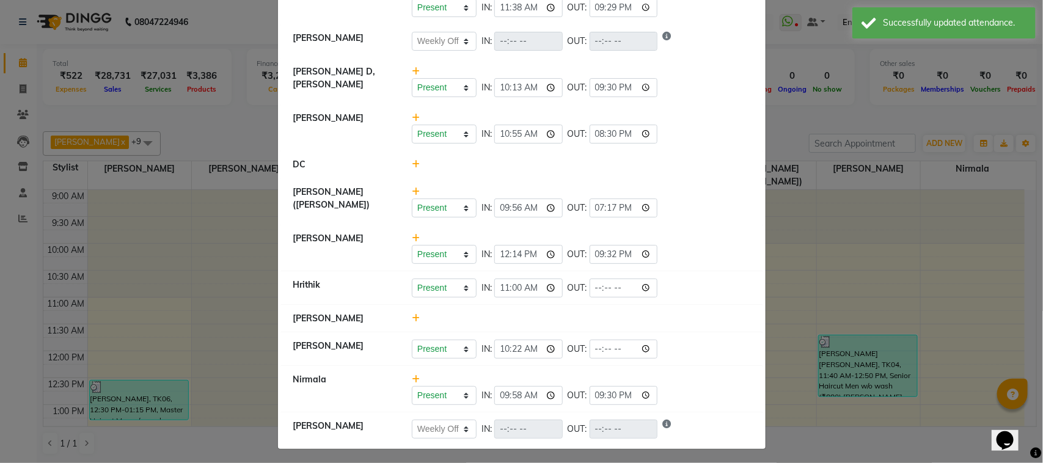
scroll to position [118, 0]
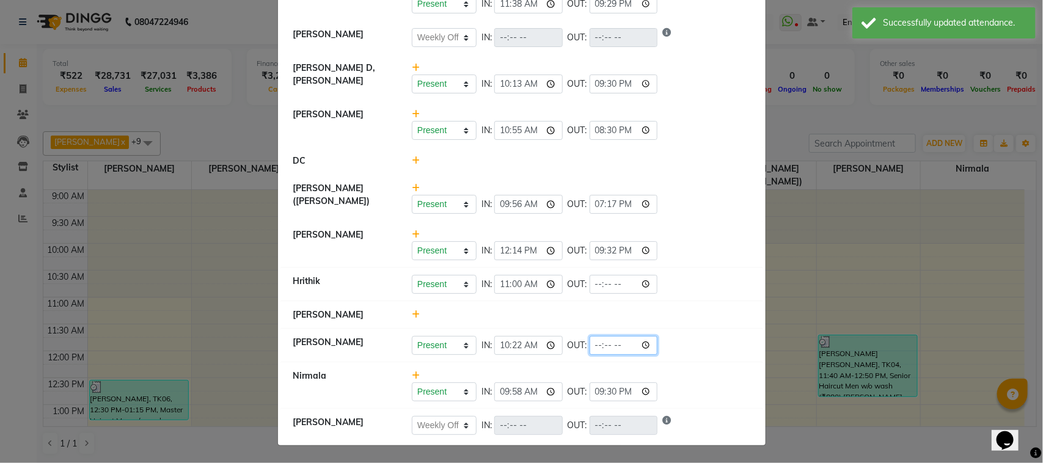
click at [648, 346] on input "time" at bounding box center [624, 345] width 68 height 19
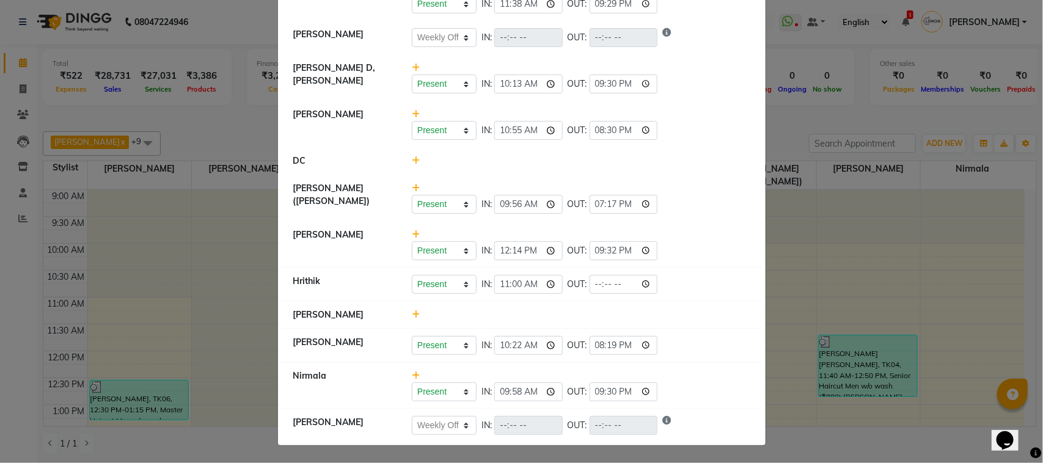
type input "20:19"
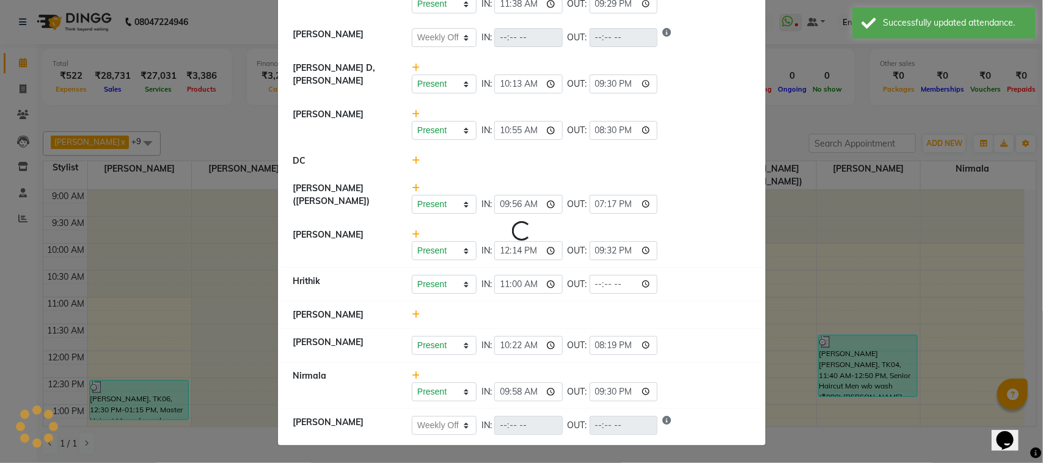
select select "W"
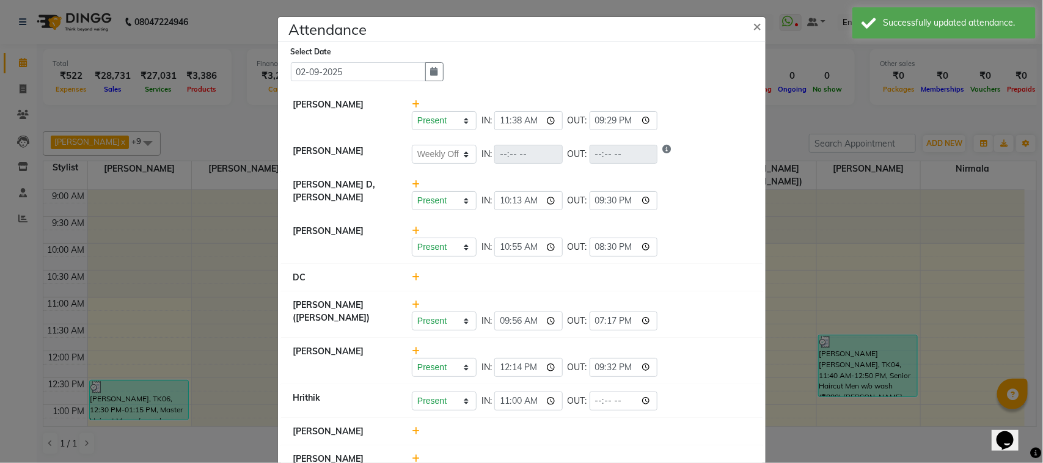
scroll to position [0, 0]
click at [754, 24] on span "×" at bounding box center [758, 26] width 9 height 18
